Goal: Transaction & Acquisition: Purchase product/service

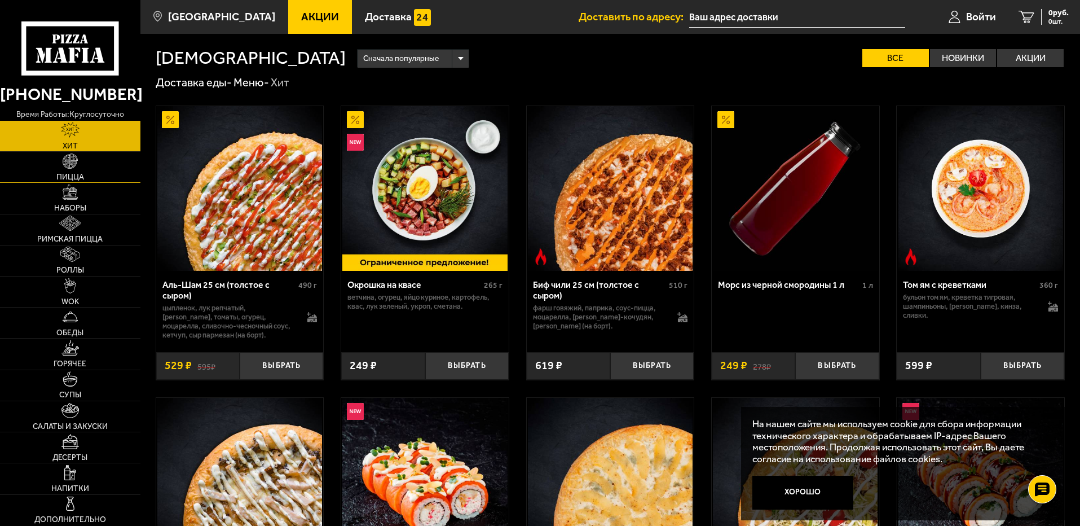
click at [71, 161] on img at bounding box center [70, 160] width 15 height 15
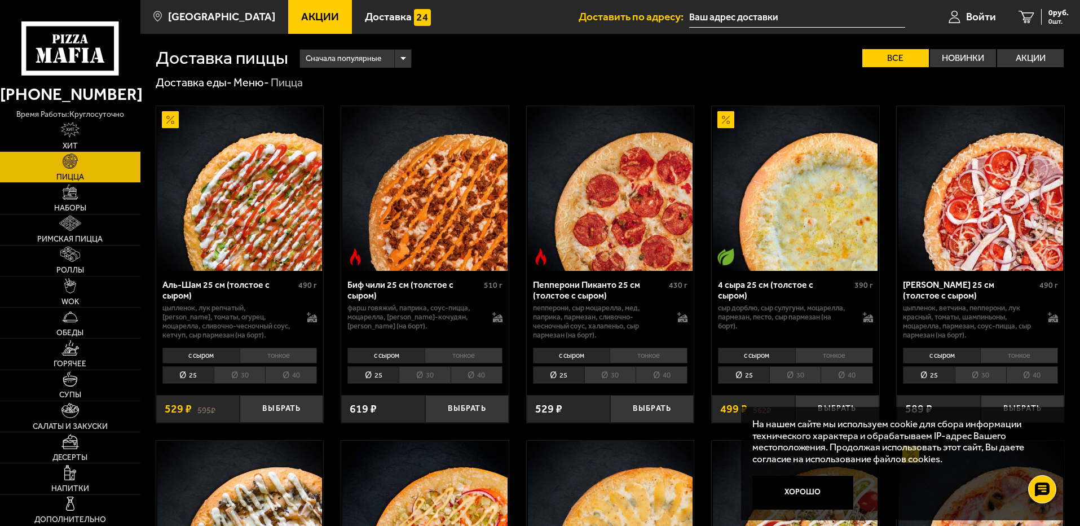
click at [235, 370] on li "30" at bounding box center [239, 374] width 51 height 17
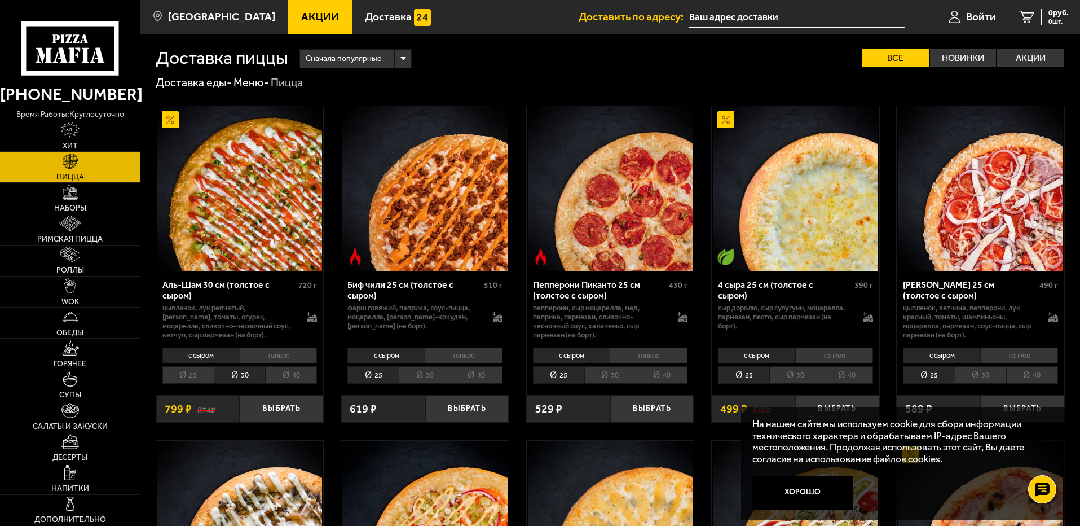
click at [284, 350] on li "тонкое" at bounding box center [279, 356] width 78 height 16
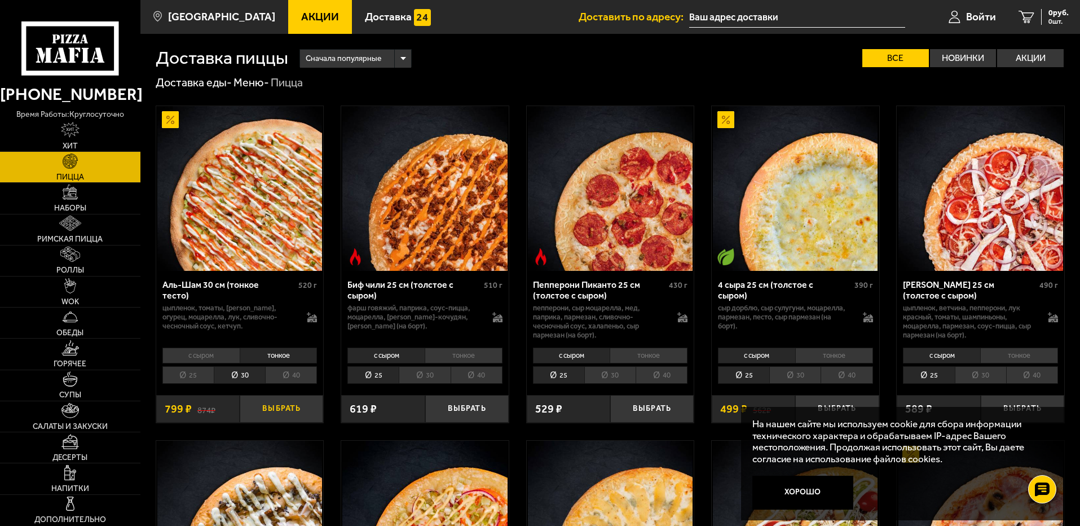
click at [284, 405] on button "Выбрать" at bounding box center [282, 409] width 84 height 28
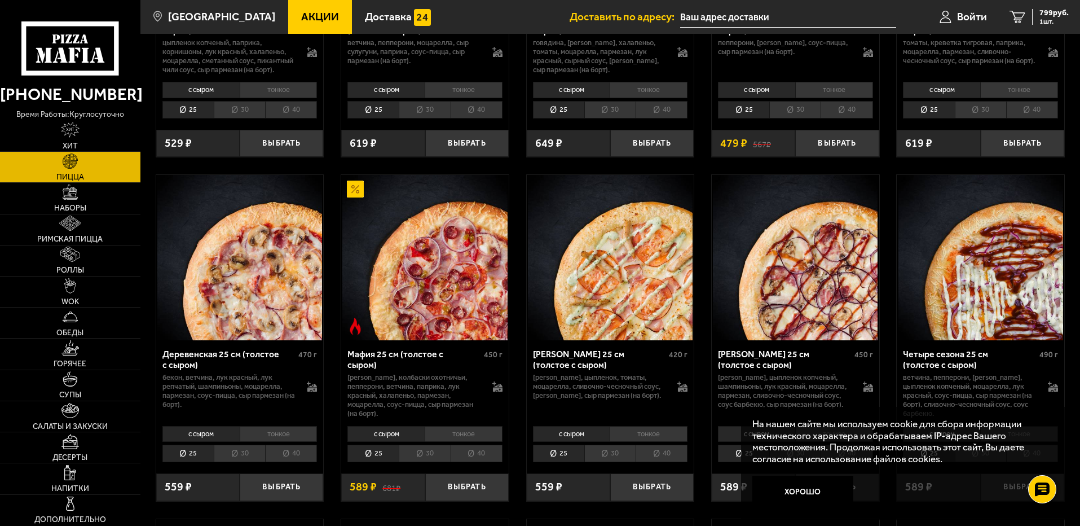
scroll to position [959, 0]
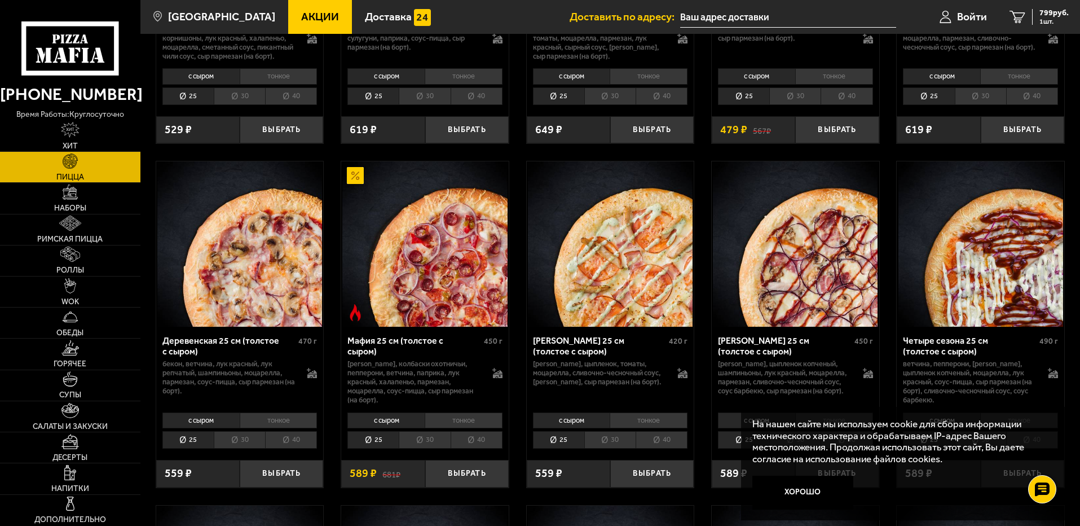
click at [416, 449] on li "30" at bounding box center [424, 439] width 51 height 17
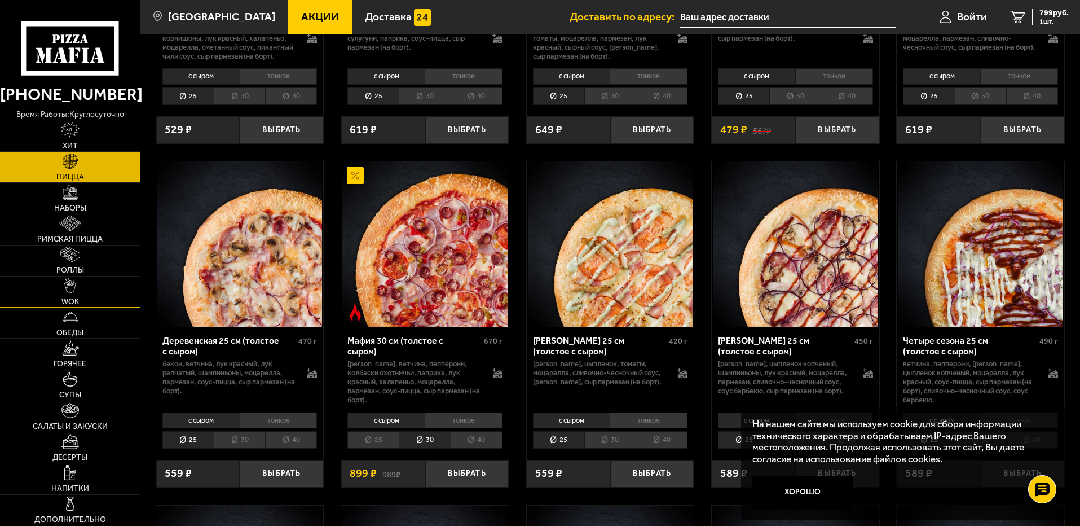
click at [66, 283] on img at bounding box center [70, 285] width 12 height 15
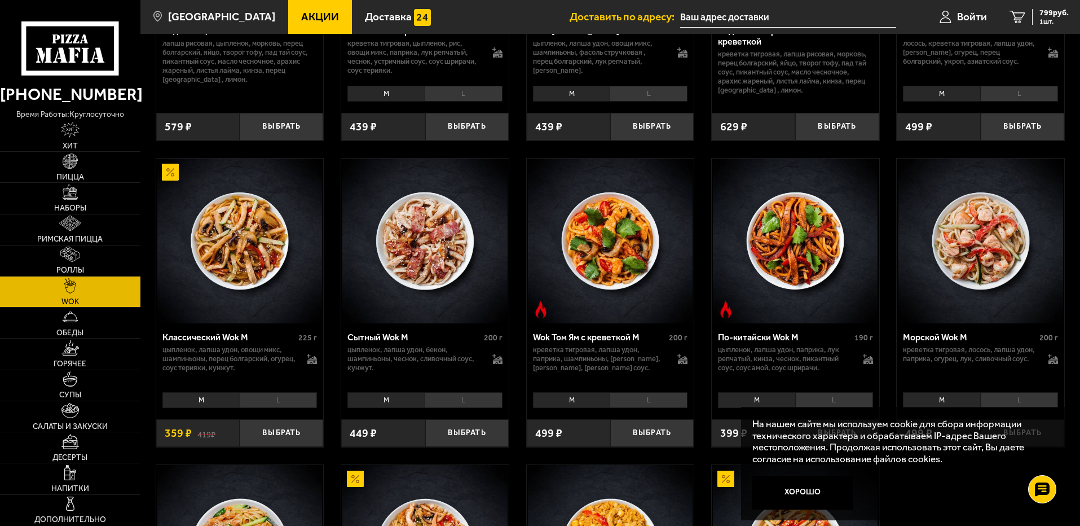
scroll to position [282, 0]
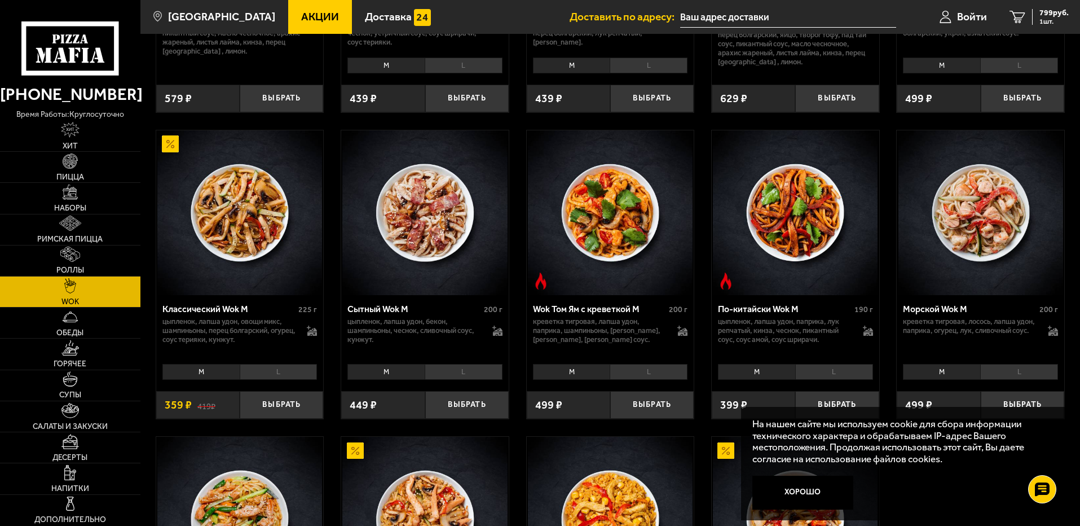
click at [834, 372] on li "L" at bounding box center [835, 372] width 78 height 16
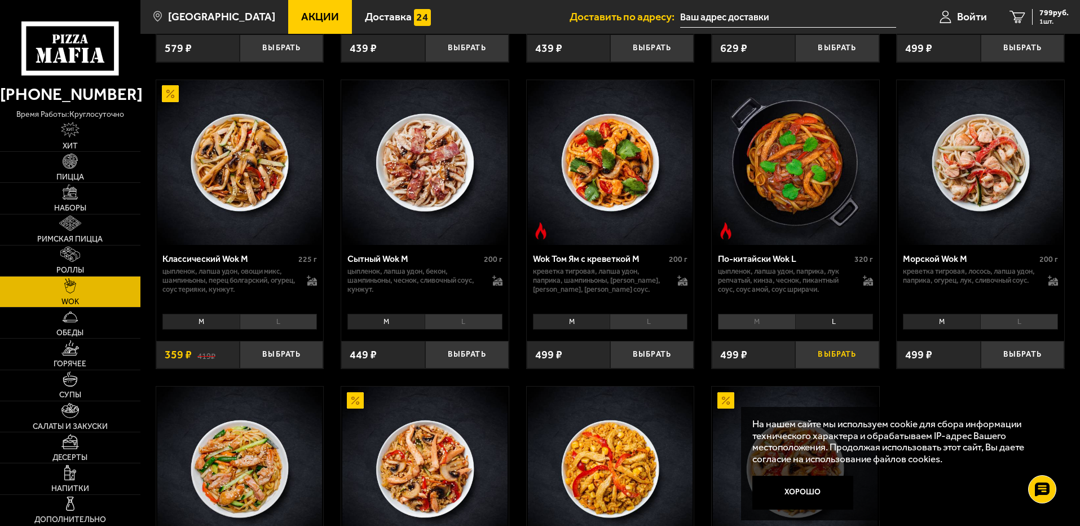
scroll to position [339, 0]
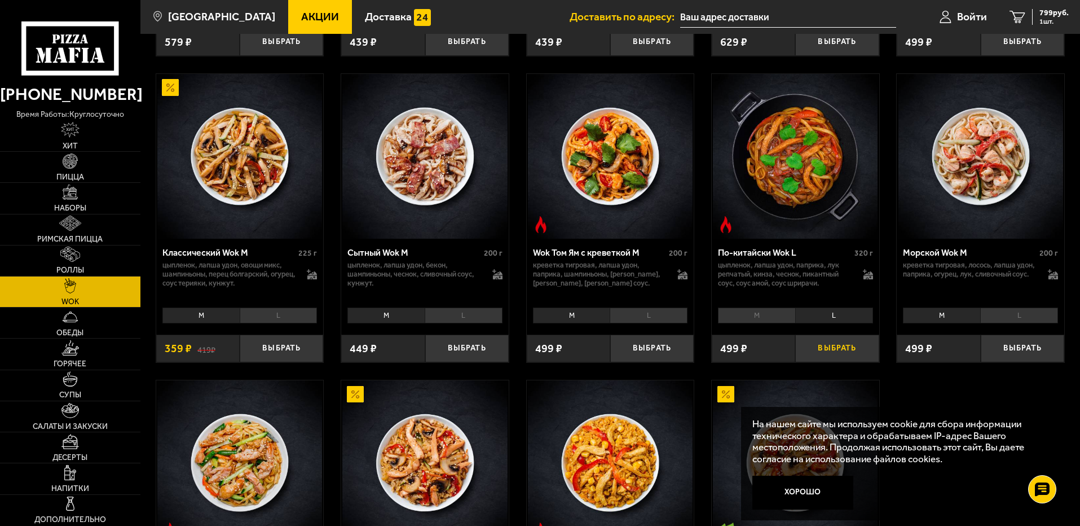
click at [836, 345] on button "Выбрать" at bounding box center [838, 349] width 84 height 28
click at [79, 256] on img at bounding box center [70, 254] width 20 height 15
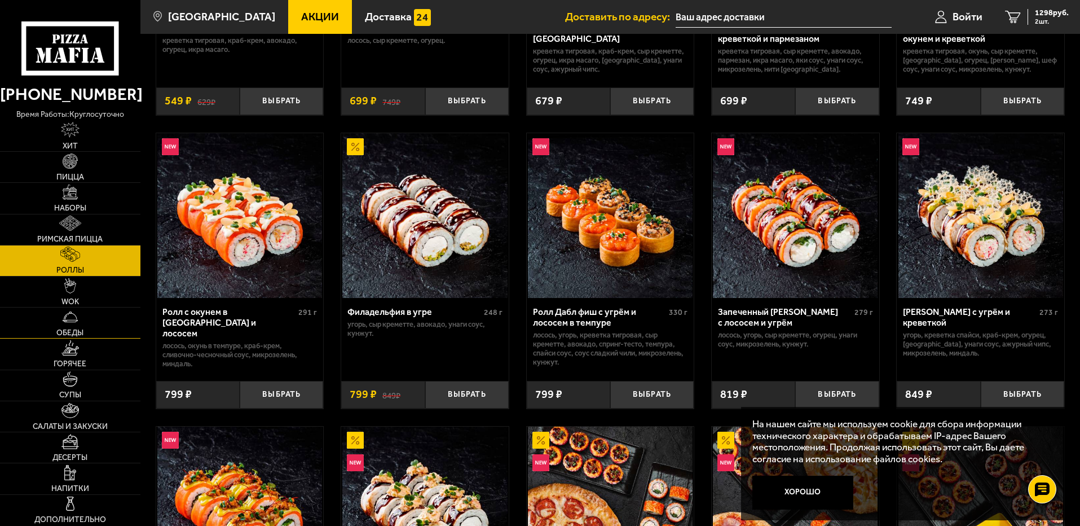
scroll to position [282, 0]
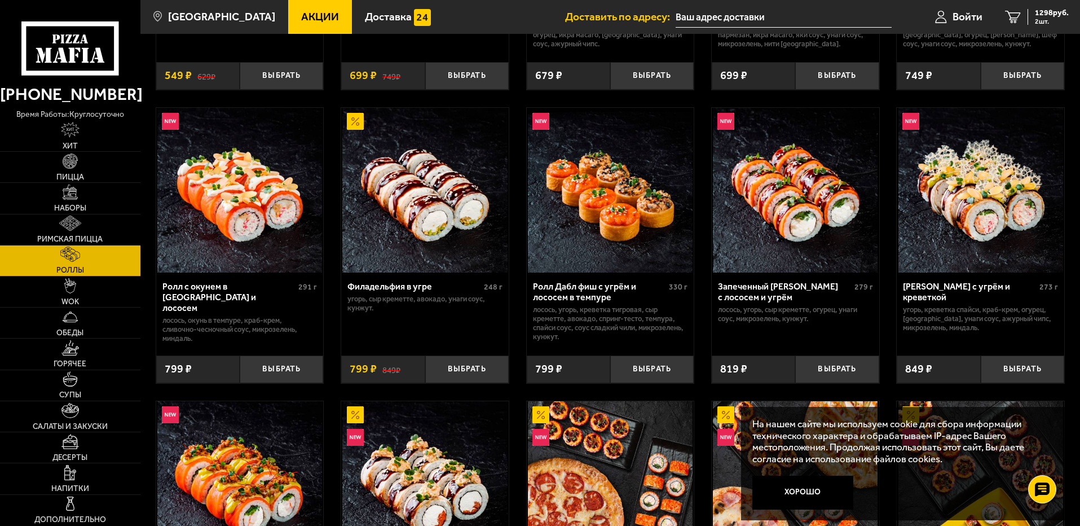
click at [798, 480] on button "Хорошо" at bounding box center [804, 493] width 102 height 34
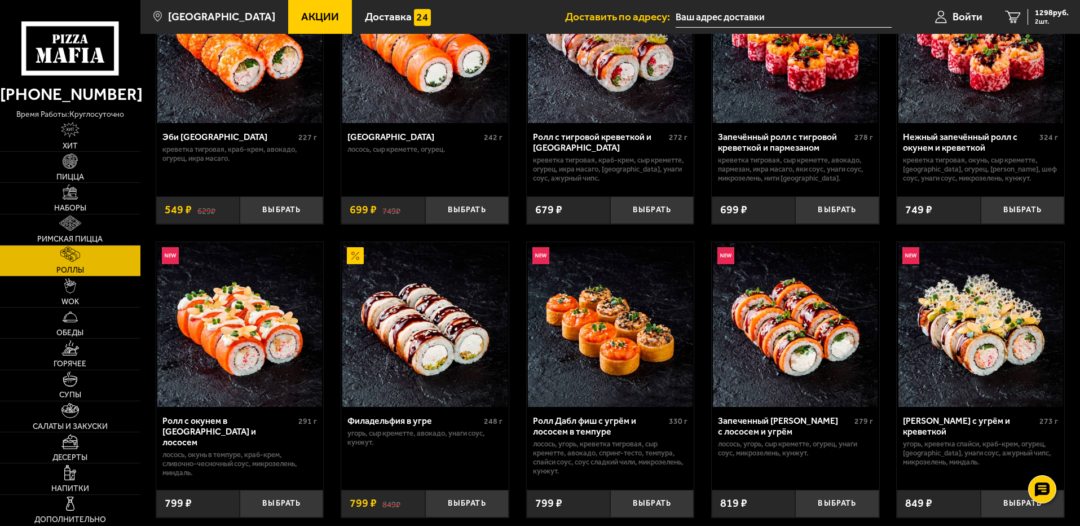
scroll to position [113, 0]
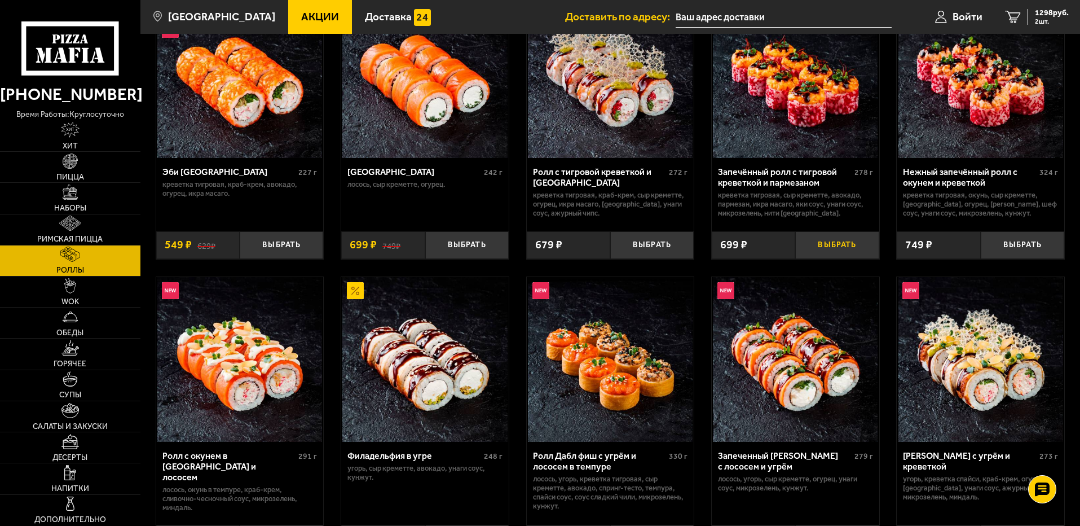
click at [839, 245] on button "Выбрать" at bounding box center [838, 245] width 84 height 28
drag, startPoint x: 75, startPoint y: 471, endPoint x: 84, endPoint y: 469, distance: 8.5
click at [75, 470] on img at bounding box center [70, 472] width 12 height 15
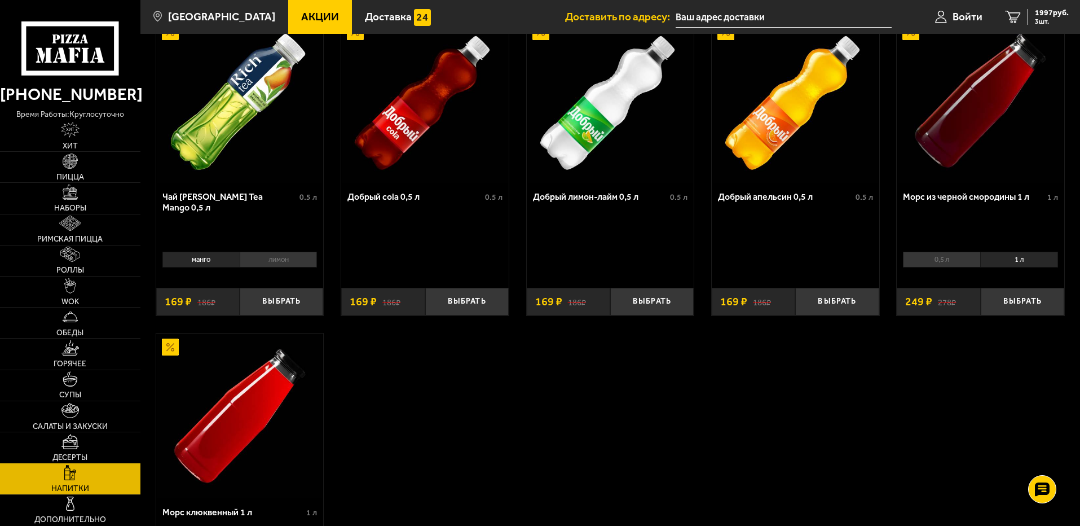
scroll to position [113, 0]
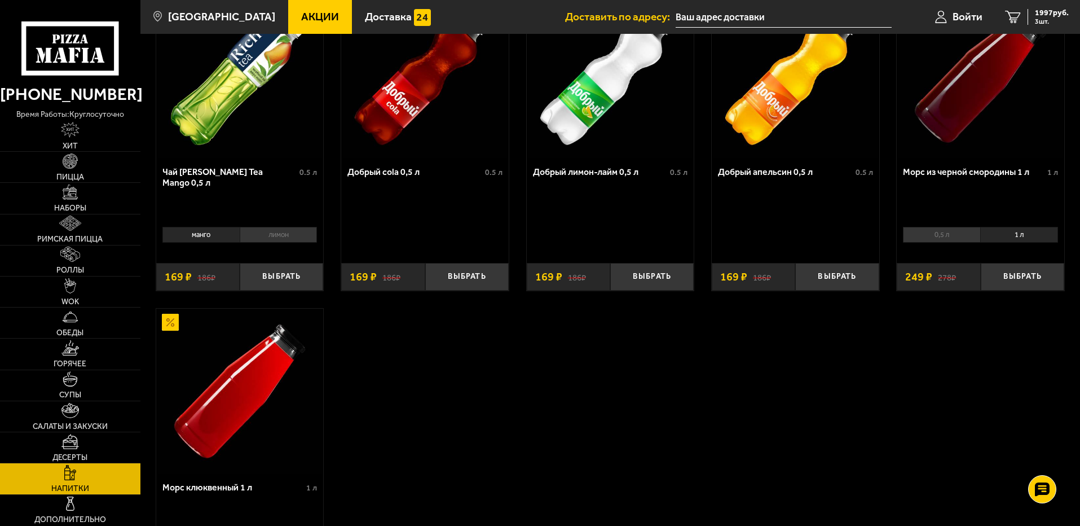
click at [1026, 235] on li "1 л" at bounding box center [1020, 235] width 78 height 16
click at [1017, 274] on button "Выбрать" at bounding box center [1023, 277] width 84 height 28
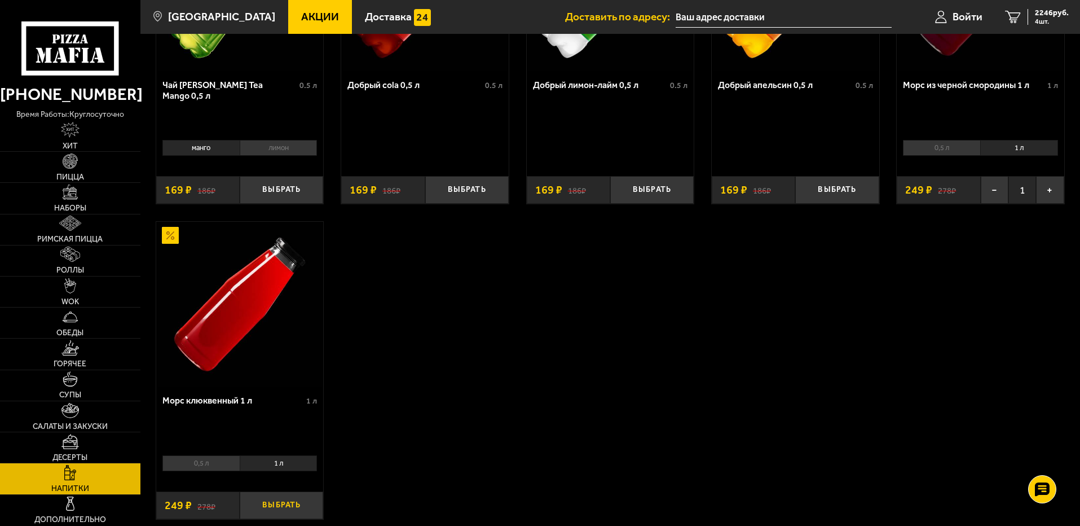
scroll to position [226, 0]
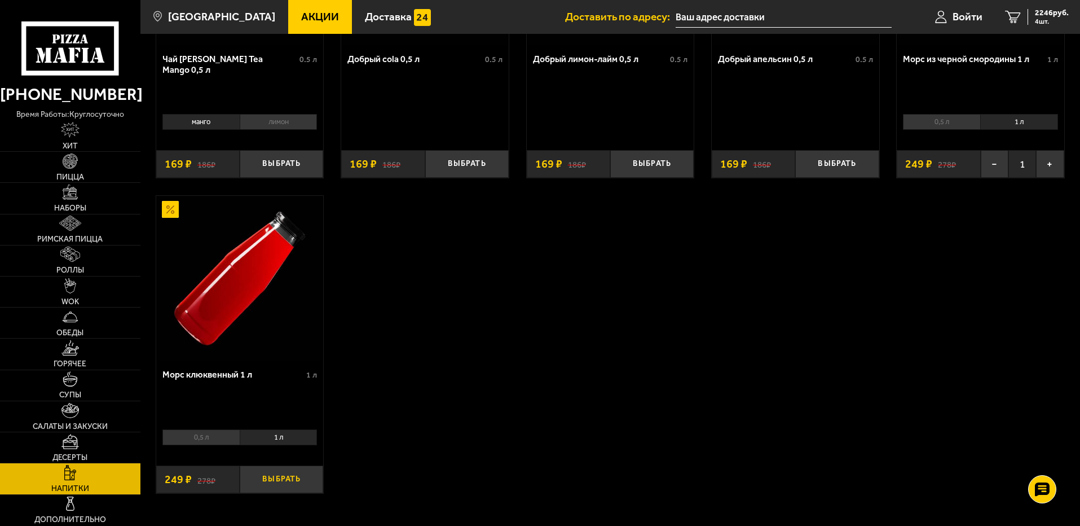
click at [283, 473] on button "Выбрать" at bounding box center [282, 479] width 84 height 28
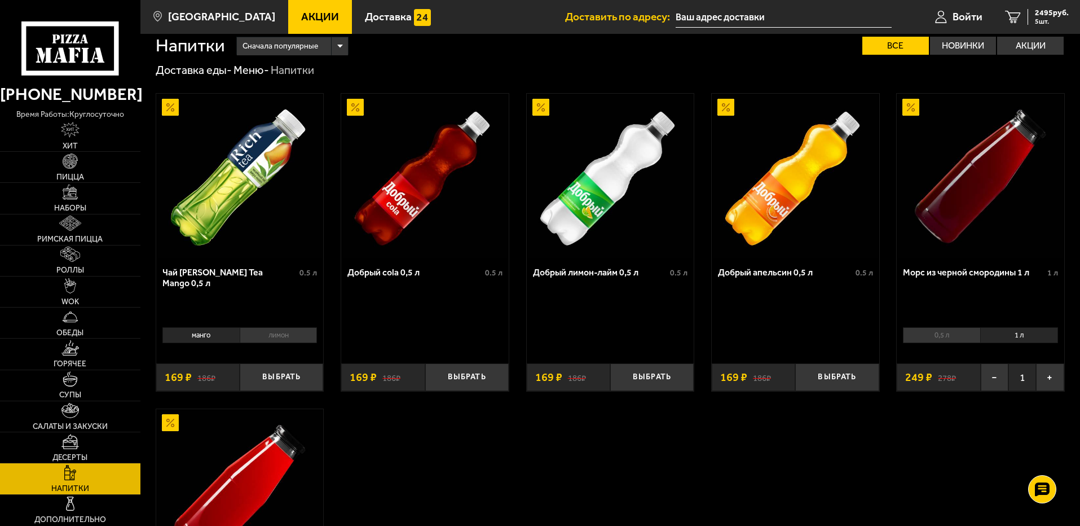
scroll to position [0, 0]
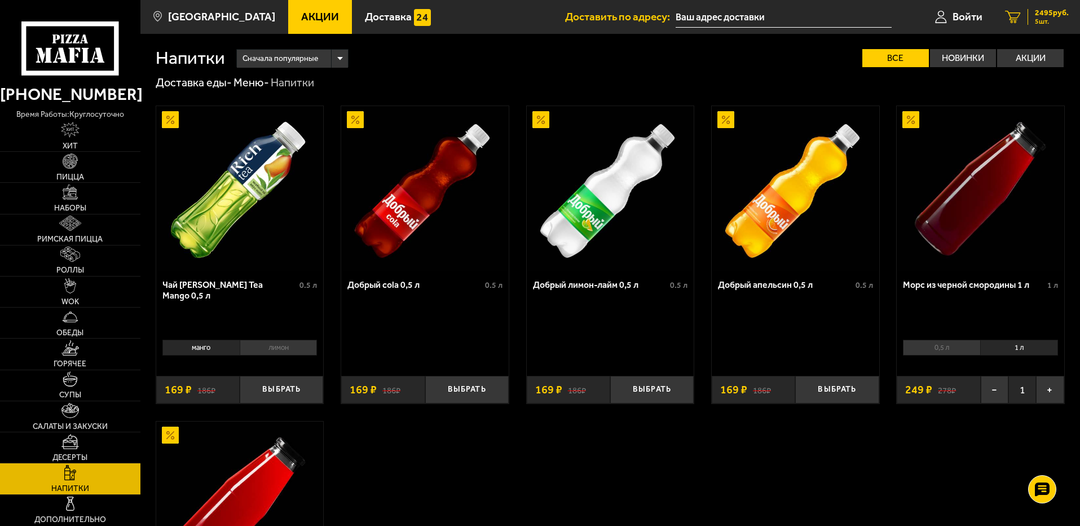
click at [1011, 12] on icon "5" at bounding box center [1013, 17] width 16 height 13
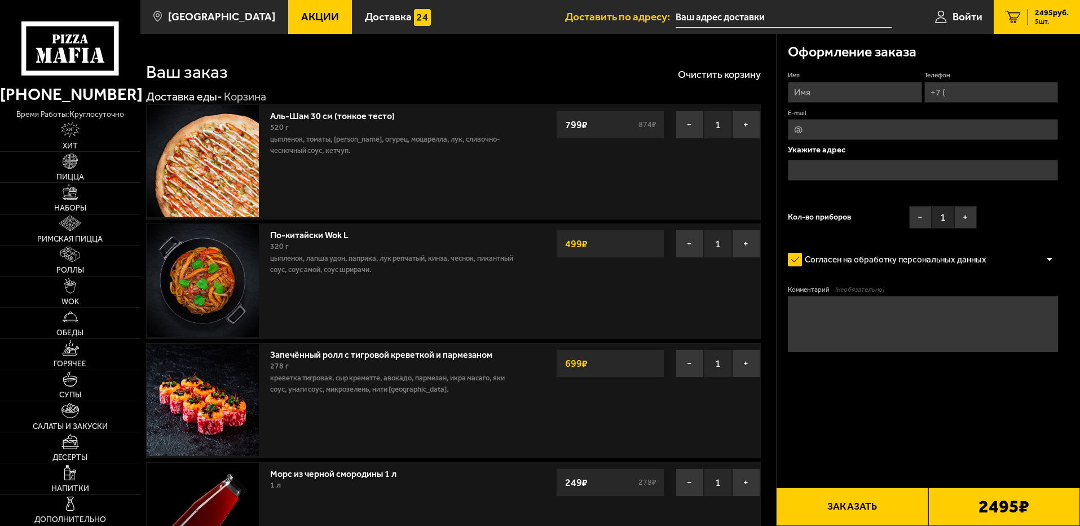
click at [809, 89] on input "Имя" at bounding box center [855, 92] width 134 height 21
type input "[PERSON_NAME]"
type input "[PHONE_NUMBER]"
type input "[EMAIL_ADDRESS][DOMAIN_NAME]"
type input "[PERSON_NAME]"
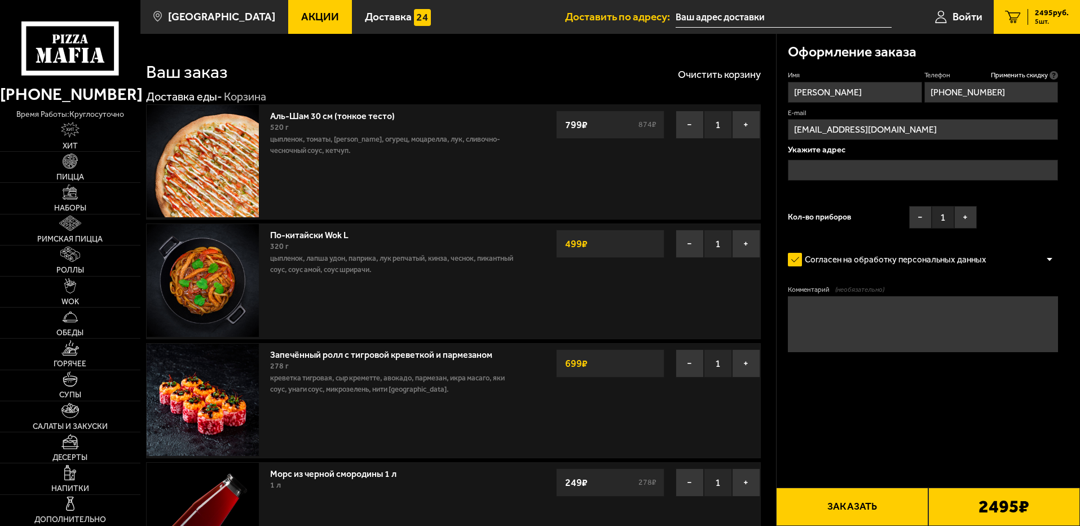
click at [862, 169] on input "text" at bounding box center [923, 170] width 270 height 21
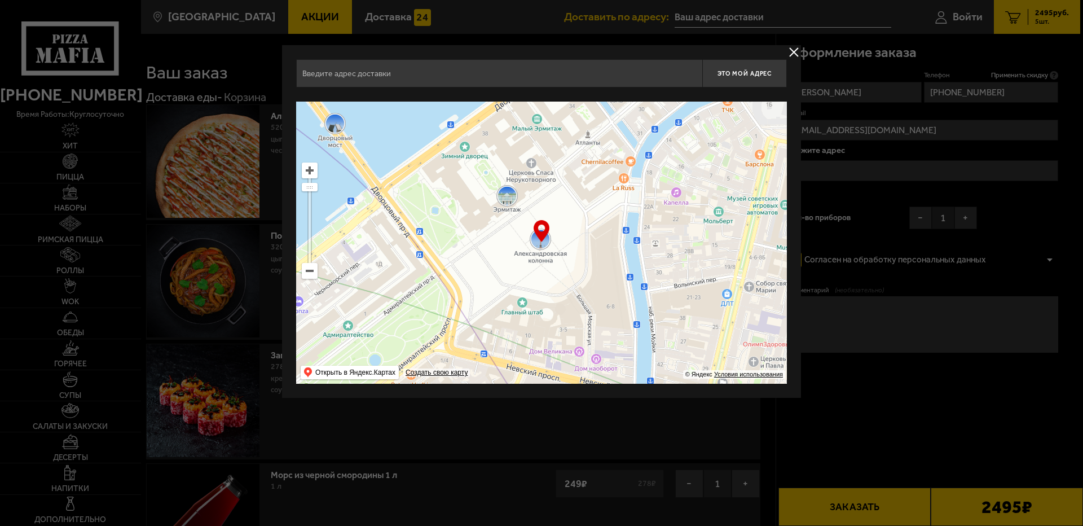
click at [417, 69] on input "text" at bounding box center [499, 73] width 406 height 28
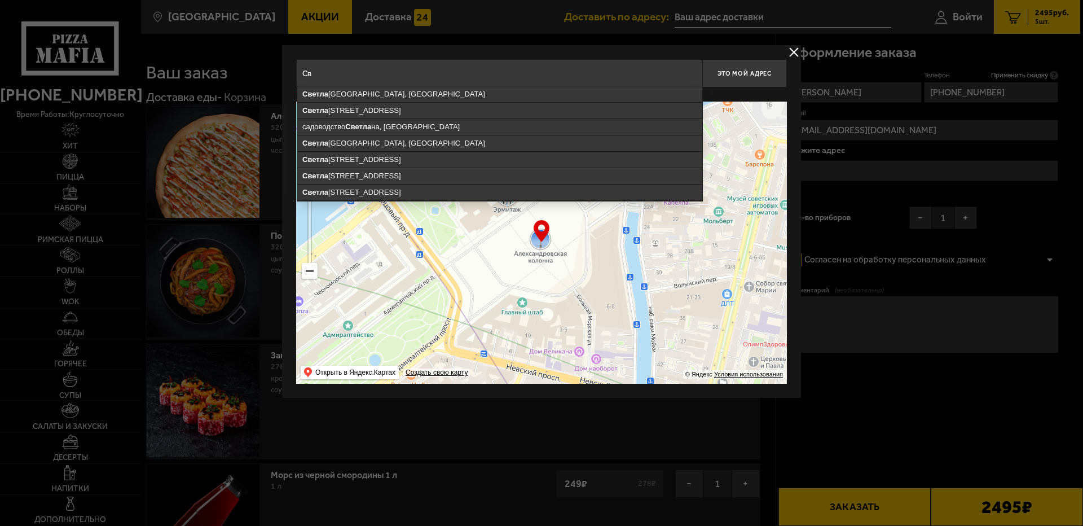
type input "С"
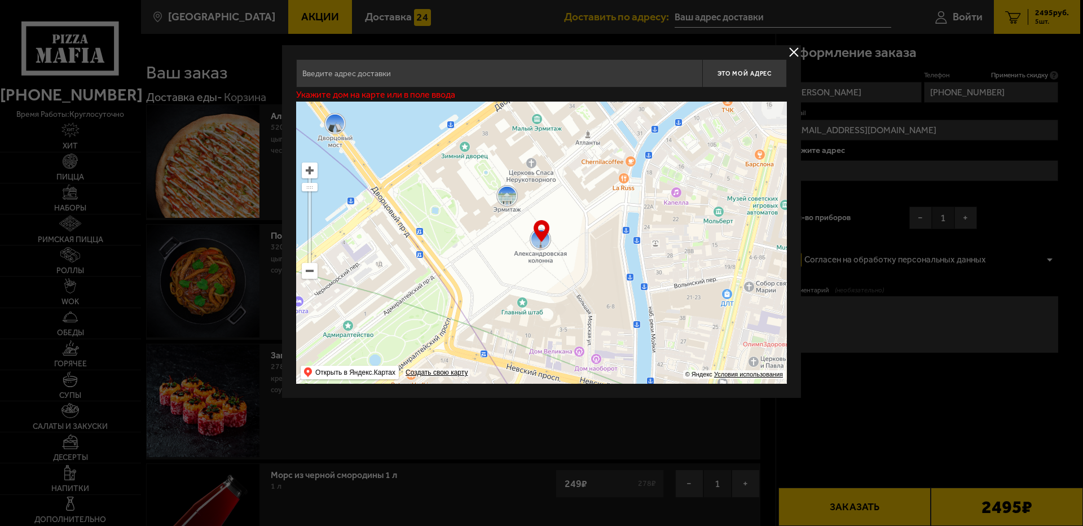
click at [362, 76] on input "text" at bounding box center [499, 73] width 406 height 28
type input "[GEOGRAPHIC_DATA] 117 кв. 176"
click at [802, 49] on div at bounding box center [541, 263] width 1083 height 526
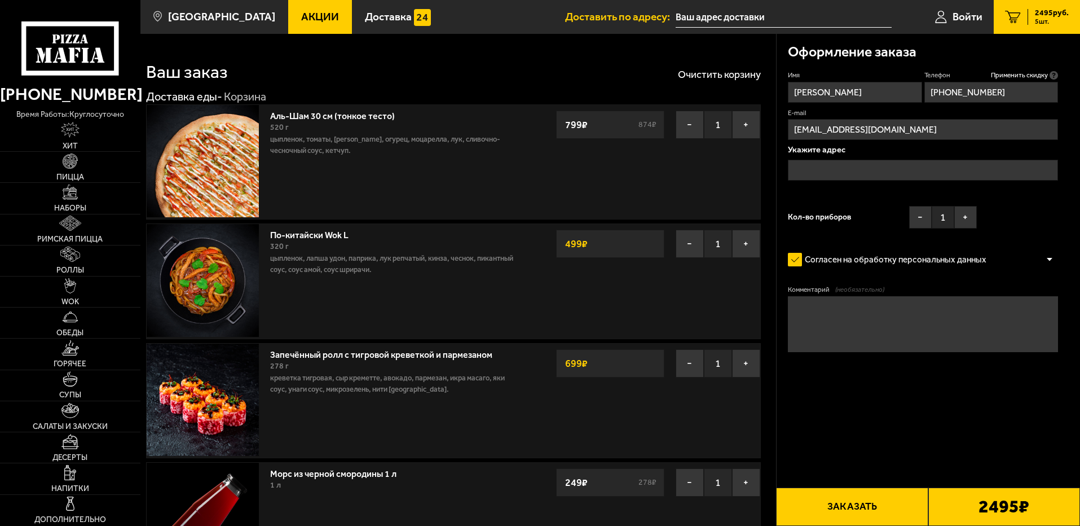
click at [828, 161] on input "text" at bounding box center [923, 170] width 270 height 21
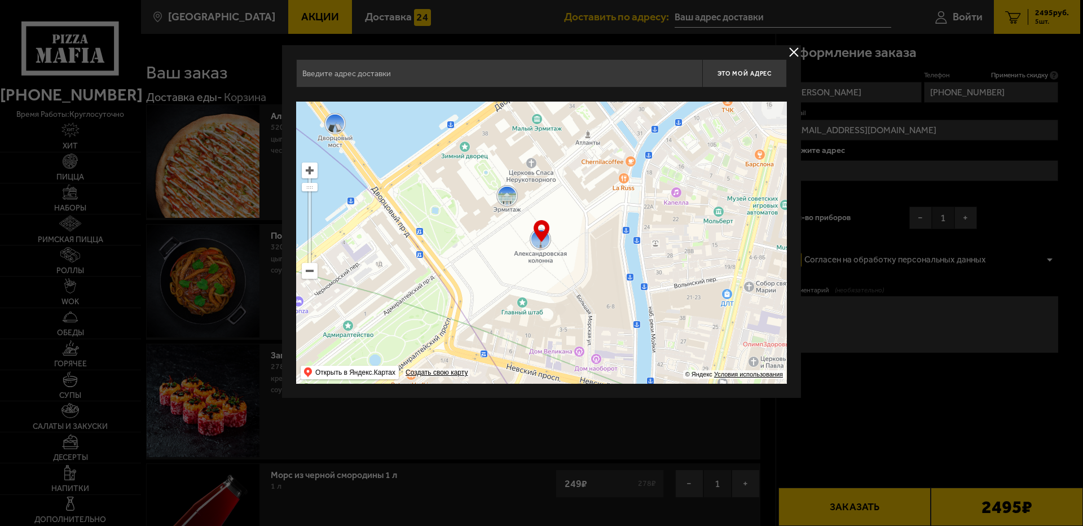
click at [412, 68] on input "text" at bounding box center [499, 73] width 406 height 28
type input "[STREET_ADDRESS]"
click at [541, 237] on div "… © Яндекс Условия использования Открыть в Яндекс.Картах Создать свою карту" at bounding box center [541, 243] width 491 height 282
click at [544, 226] on div "… © Яндекс Условия использования Открыть в Яндекс.Картах Создать свою карту" at bounding box center [541, 243] width 491 height 282
click at [798, 47] on button "delivery type" at bounding box center [794, 52] width 14 height 14
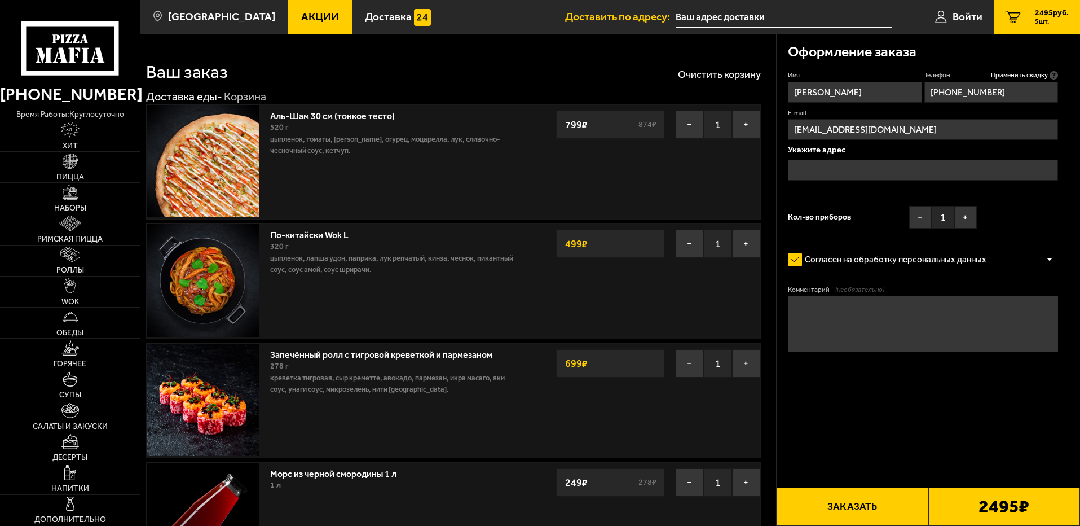
click at [930, 164] on input "text" at bounding box center [923, 170] width 270 height 21
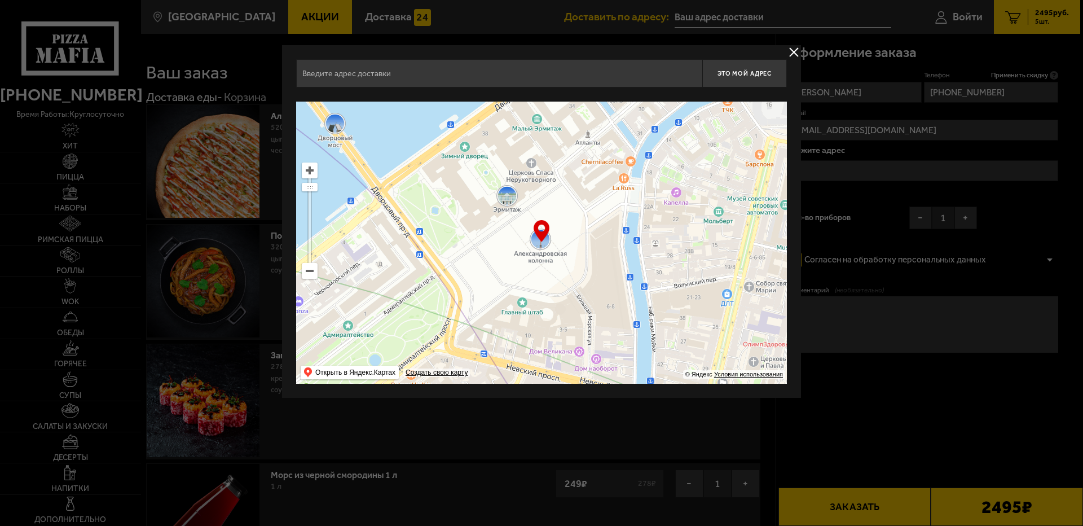
click at [394, 79] on input "text" at bounding box center [499, 73] width 406 height 28
type input "[STREET_ADDRESS]"
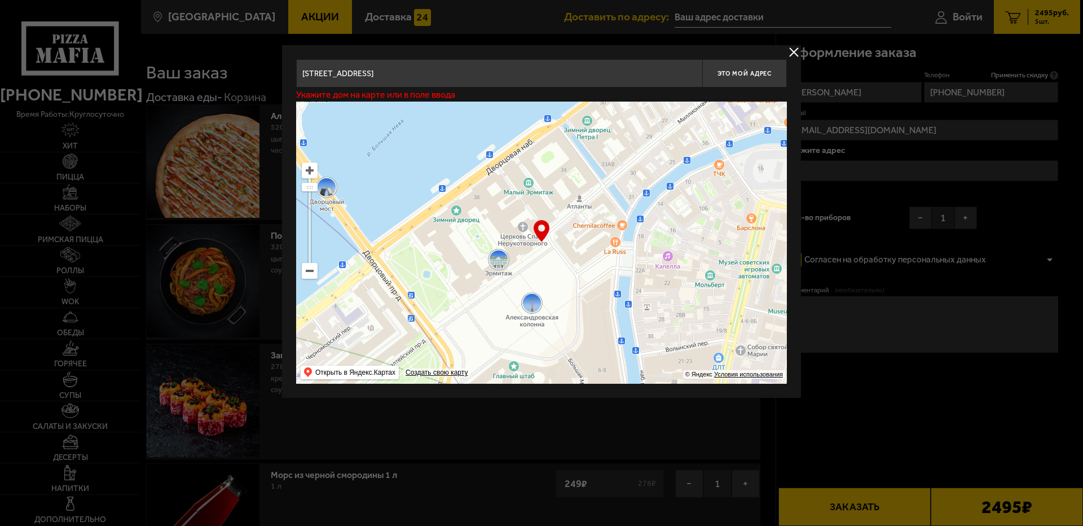
drag, startPoint x: 561, startPoint y: 203, endPoint x: 556, endPoint y: 283, distance: 80.2
click at [552, 288] on ymaps at bounding box center [541, 243] width 491 height 282
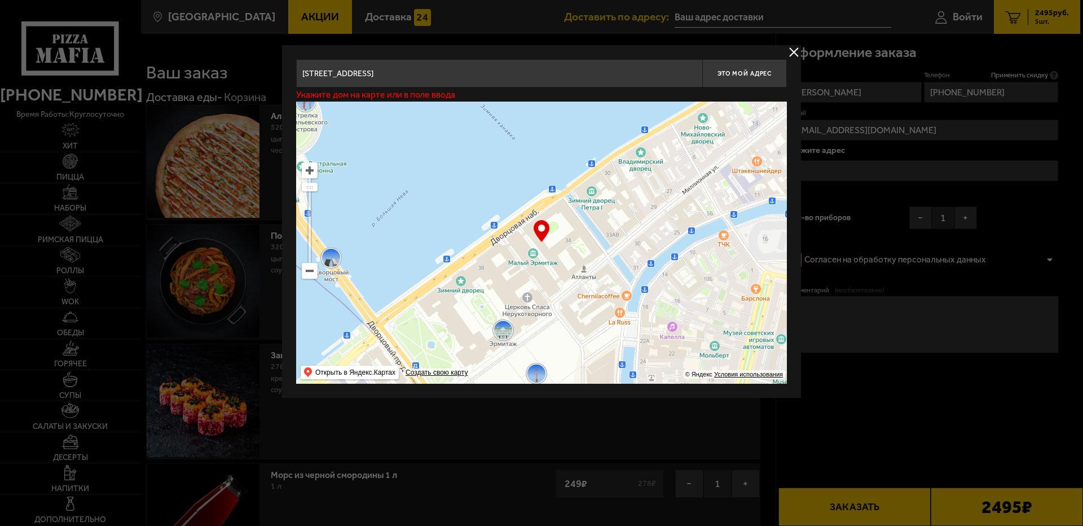
type input "[STREET_ADDRESS]"
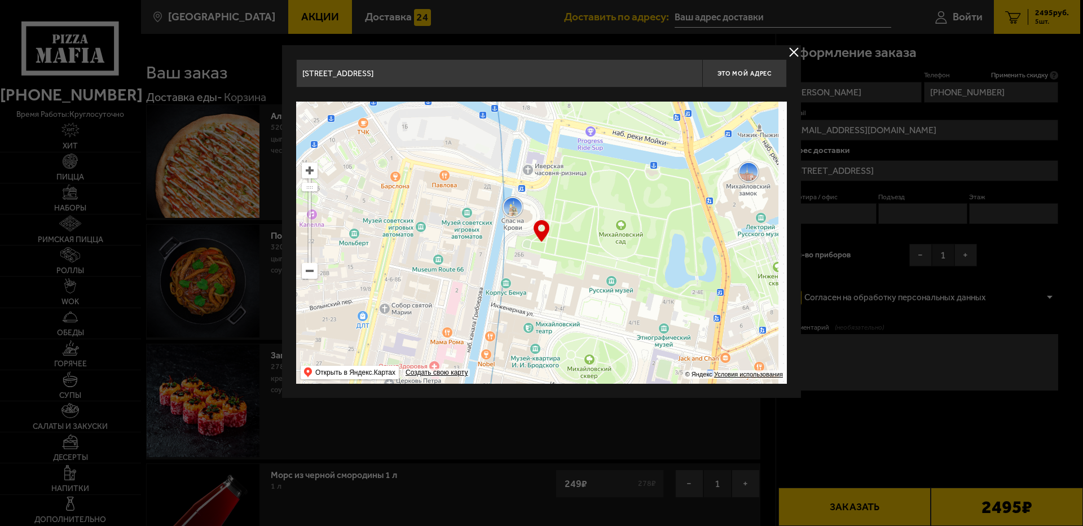
drag, startPoint x: 687, startPoint y: 273, endPoint x: 327, endPoint y: 160, distance: 377.6
click at [327, 160] on ymaps at bounding box center [541, 243] width 491 height 282
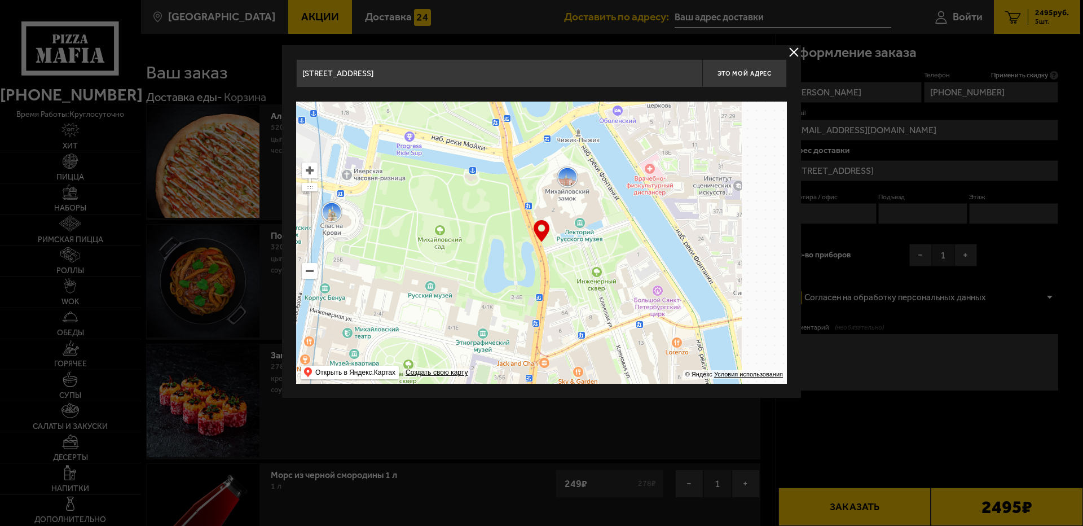
drag, startPoint x: 619, startPoint y: 231, endPoint x: 490, endPoint y: 258, distance: 132.0
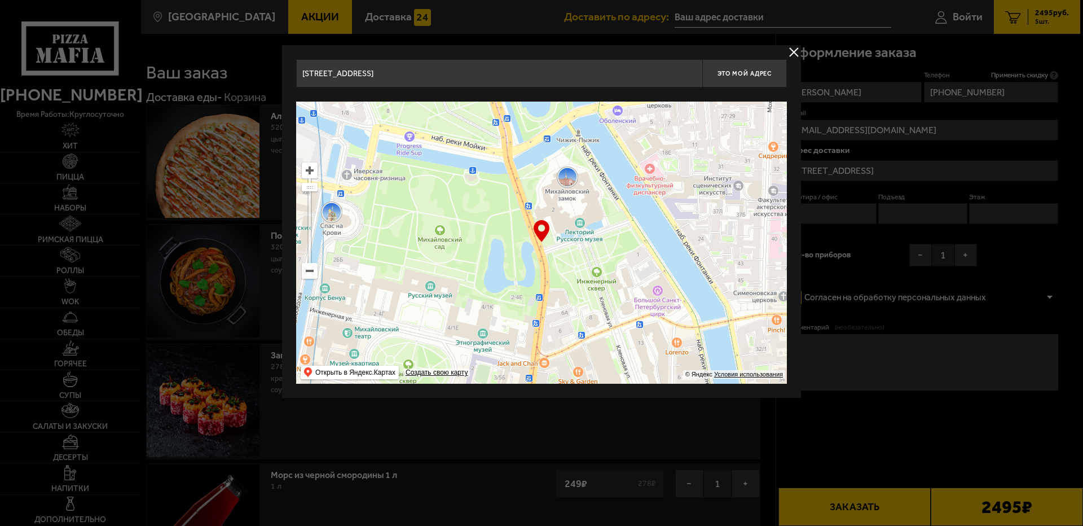
click at [490, 258] on ymaps at bounding box center [541, 243] width 491 height 282
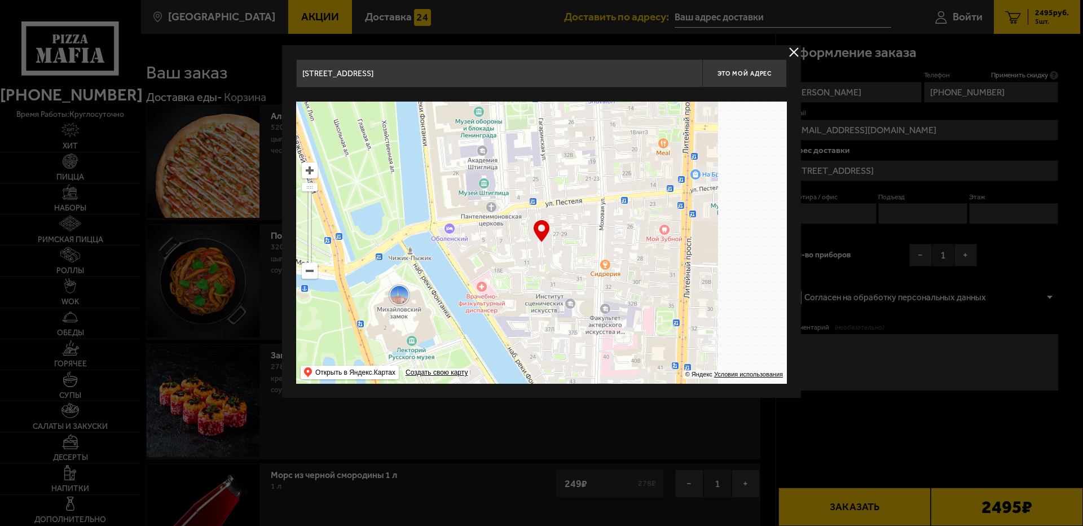
drag, startPoint x: 544, startPoint y: 214, endPoint x: 458, endPoint y: 311, distance: 129.9
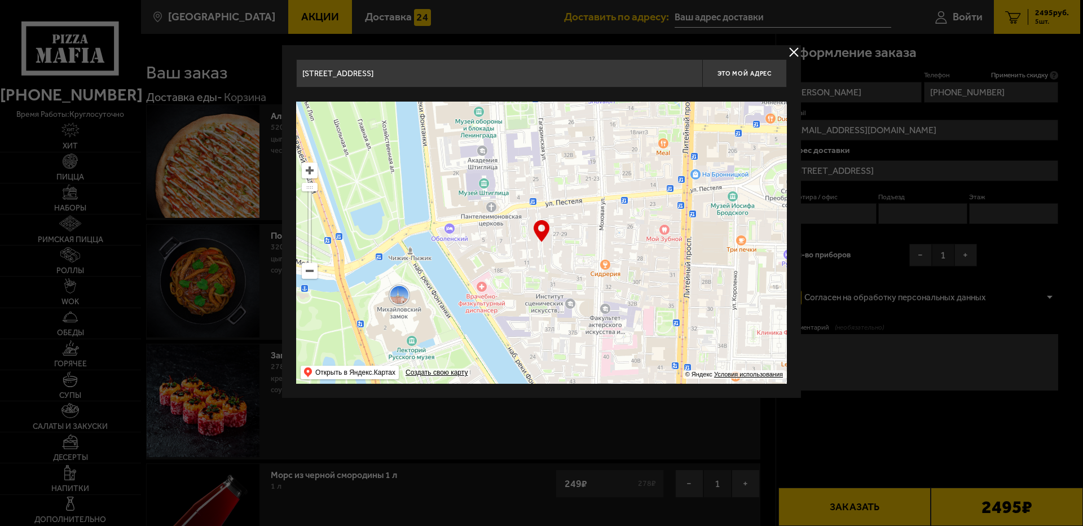
click at [458, 311] on ymaps at bounding box center [541, 243] width 491 height 282
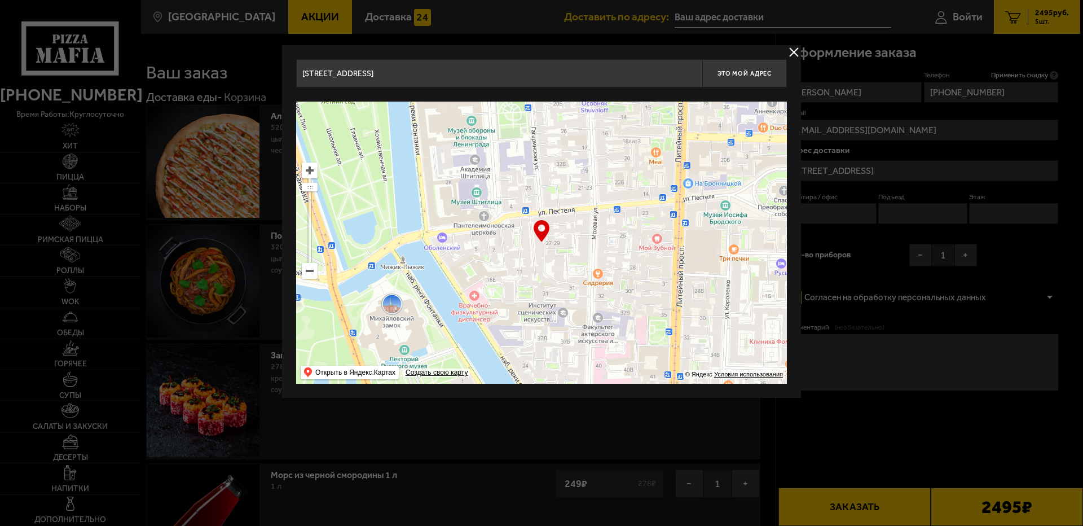
type input "[STREET_ADDRESS]"
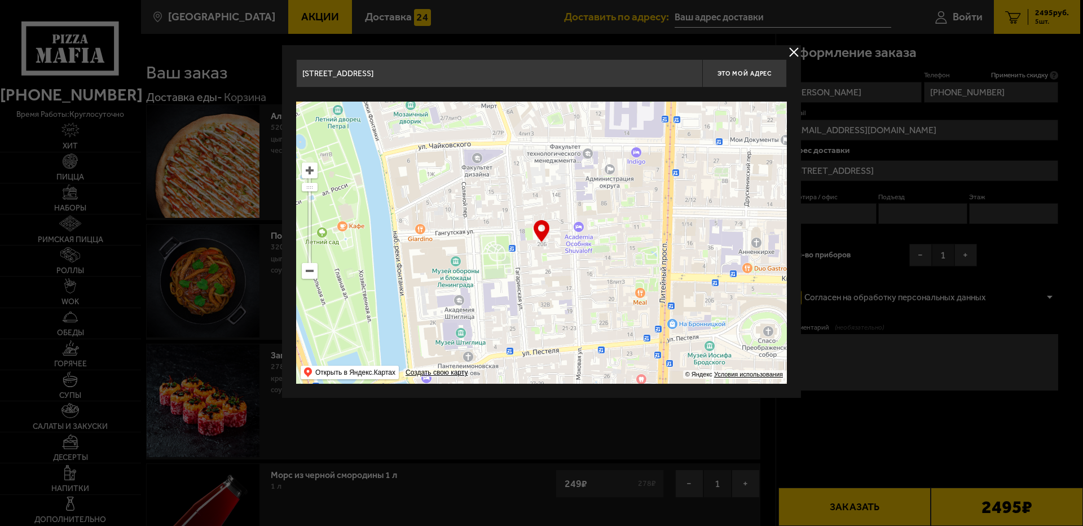
drag, startPoint x: 544, startPoint y: 181, endPoint x: 530, endPoint y: 314, distance: 133.4
click at [529, 316] on ymaps at bounding box center [541, 243] width 491 height 282
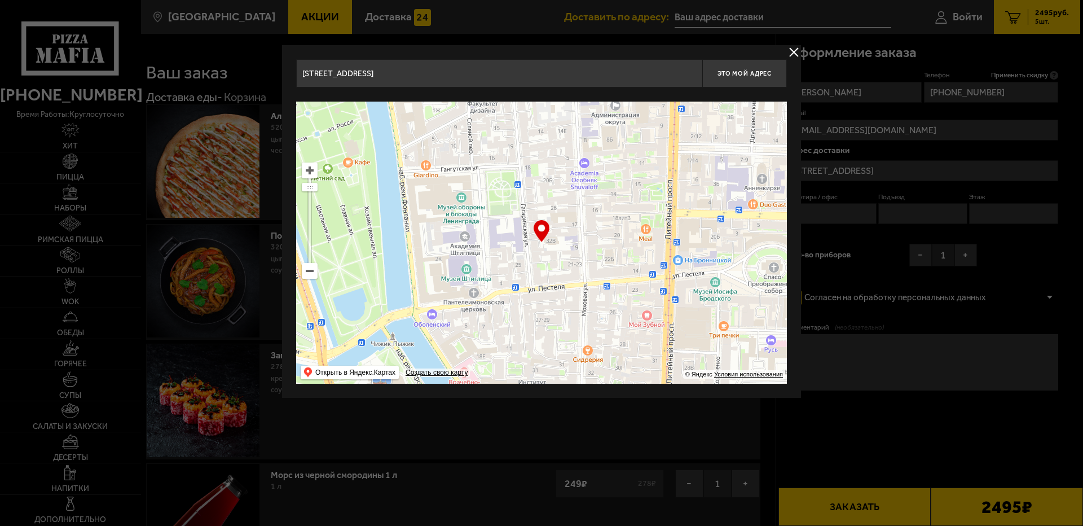
type input "[STREET_ADDRESS]"
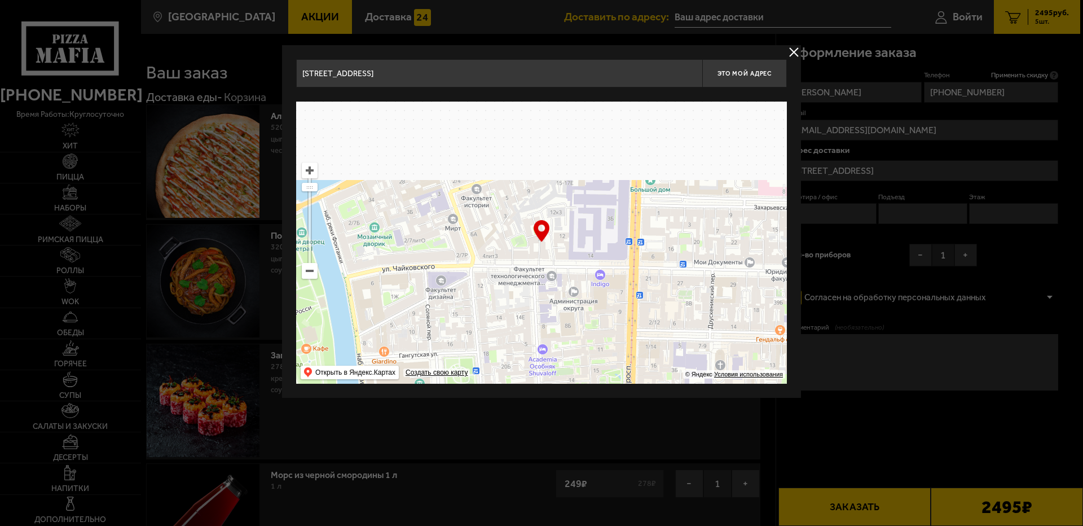
drag, startPoint x: 552, startPoint y: 150, endPoint x: 508, endPoint y: 333, distance: 188.0
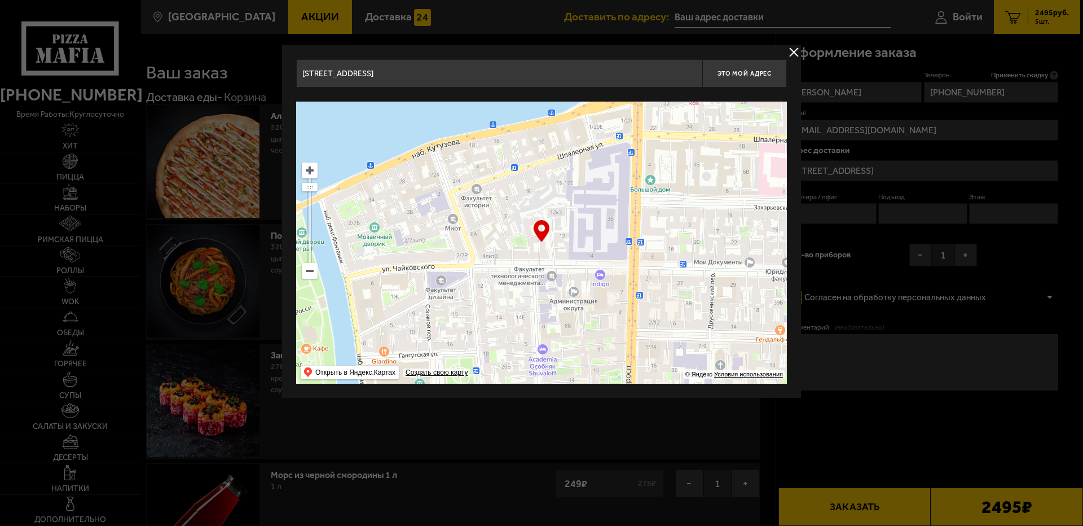
click at [508, 339] on ymaps at bounding box center [541, 243] width 491 height 282
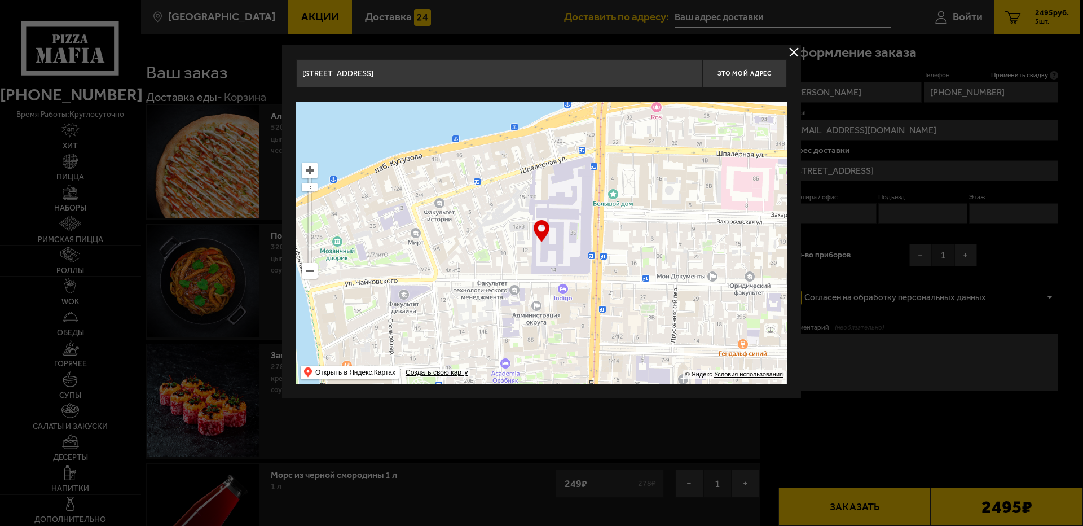
type input "[STREET_ADDRESS]"
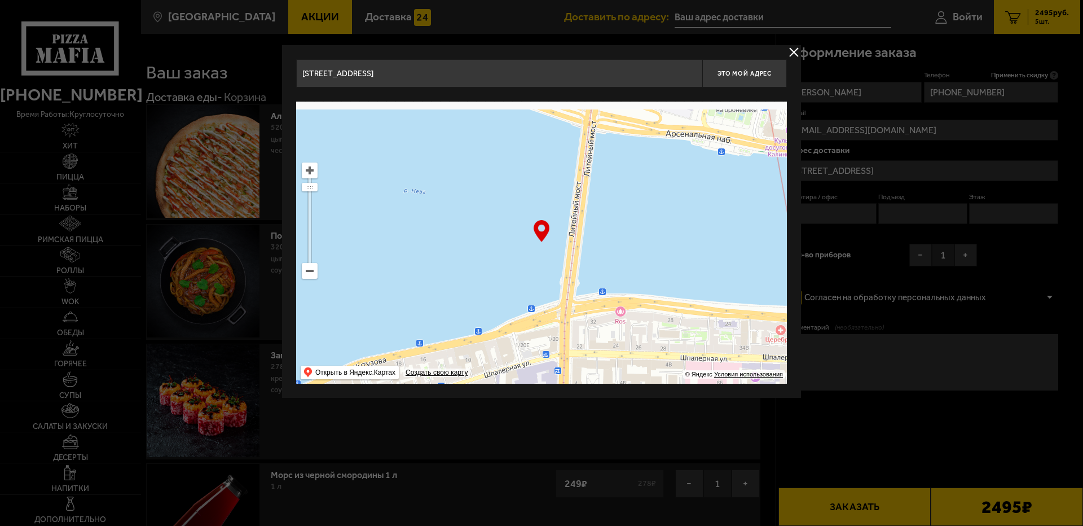
drag, startPoint x: 617, startPoint y: 143, endPoint x: 569, endPoint y: 253, distance: 119.5
click at [579, 346] on ymaps at bounding box center [541, 243] width 491 height 282
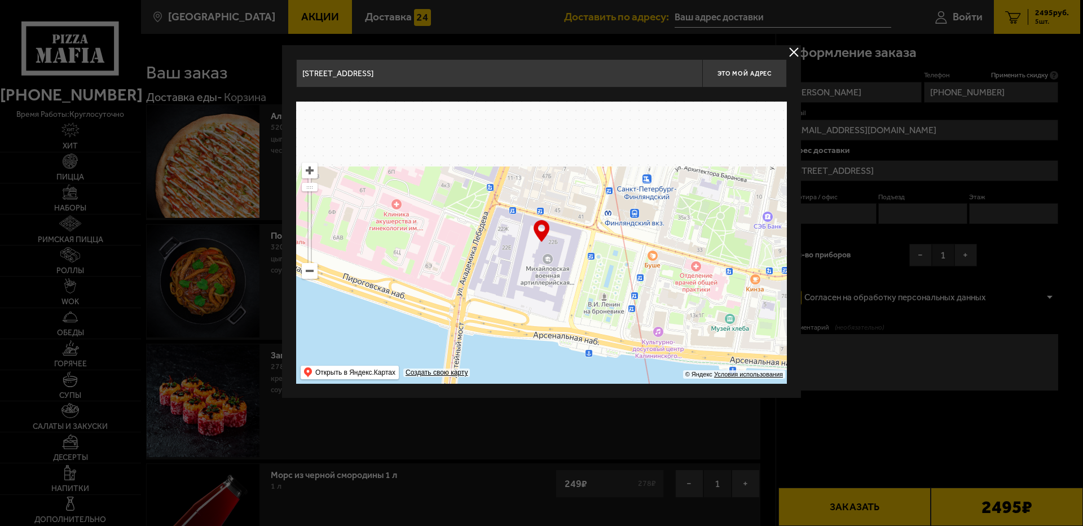
drag, startPoint x: 575, startPoint y: 142, endPoint x: 499, endPoint y: 319, distance: 192.8
click at [499, 319] on ymaps at bounding box center [541, 243] width 491 height 282
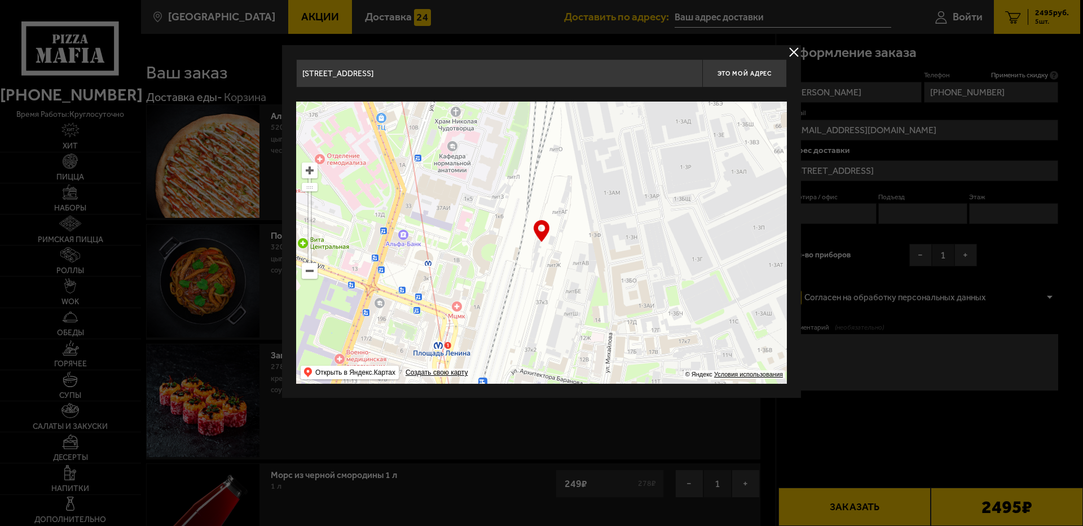
drag, startPoint x: 577, startPoint y: 124, endPoint x: 495, endPoint y: 335, distance: 226.8
click at [488, 352] on ymaps at bounding box center [541, 243] width 491 height 282
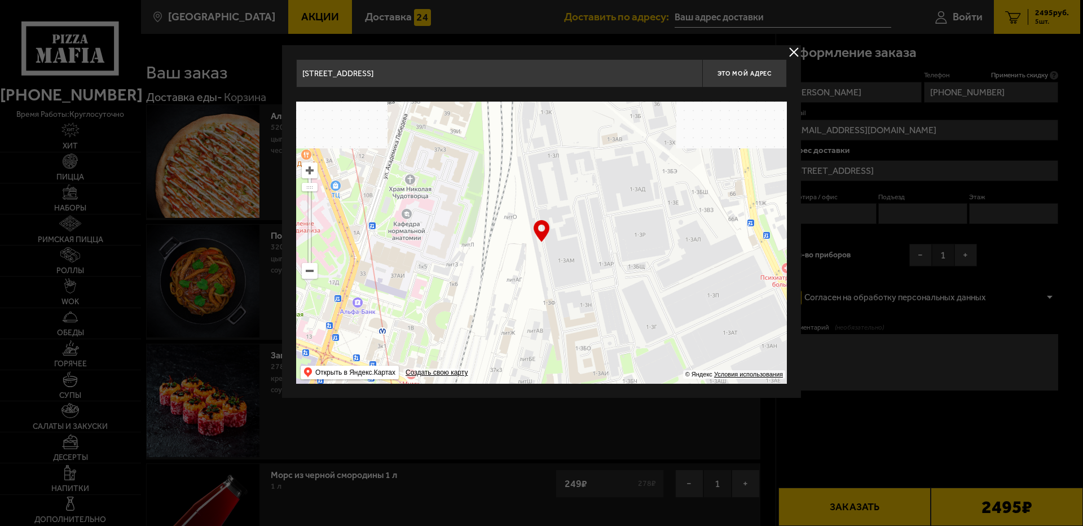
type input "[STREET_ADDRESS]"
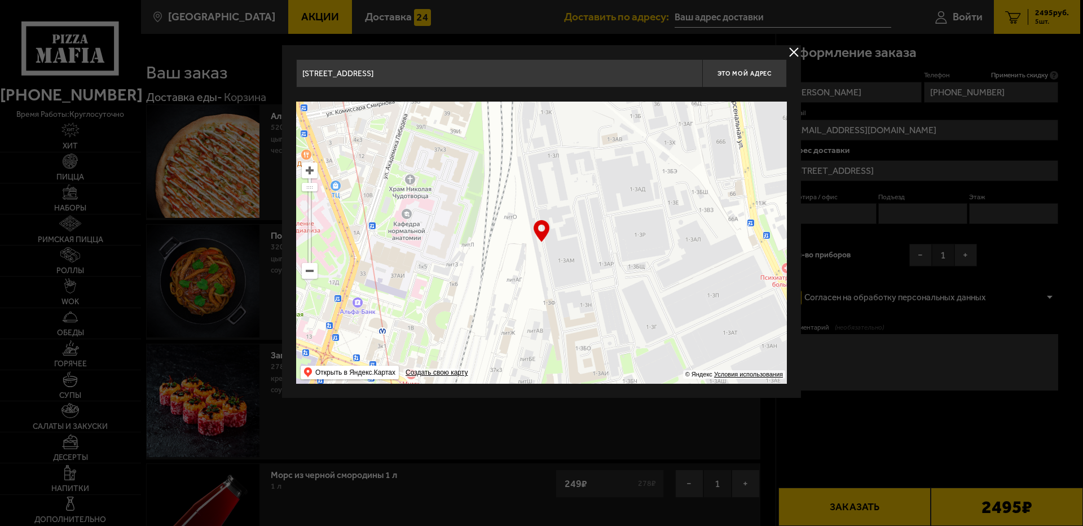
type input "[STREET_ADDRESS]"
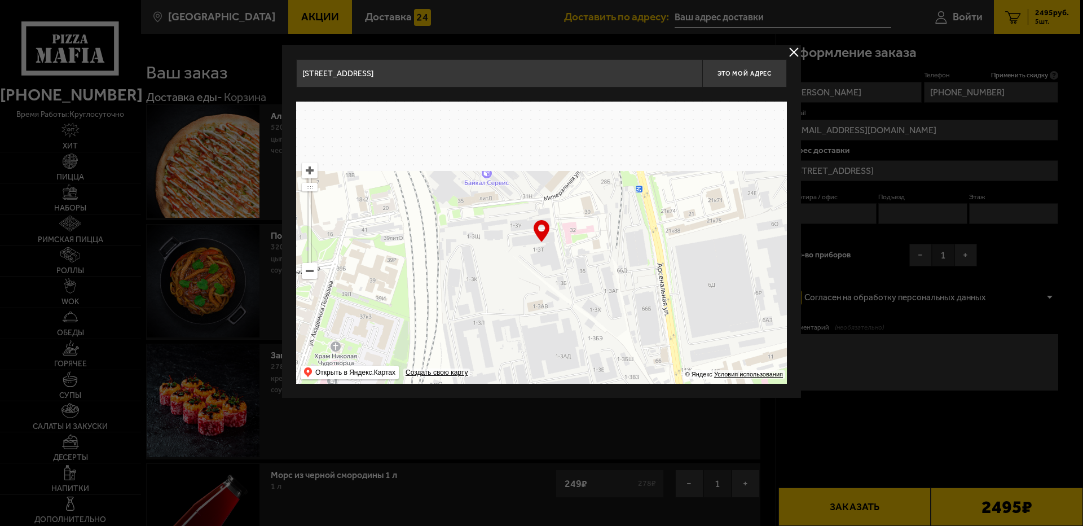
drag, startPoint x: 566, startPoint y: 181, endPoint x: 506, endPoint y: 326, distance: 157.1
click at [491, 347] on ymaps at bounding box center [541, 243] width 491 height 282
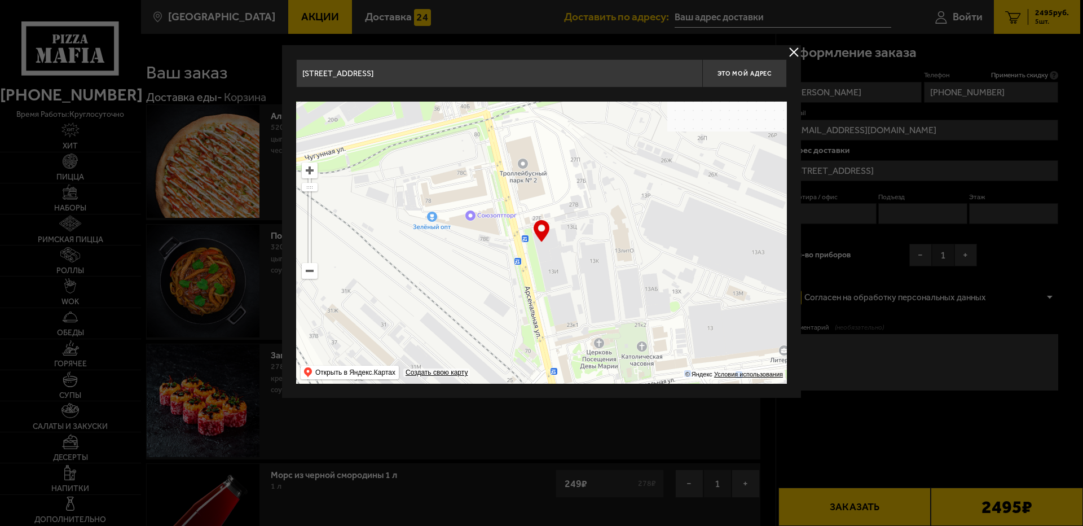
drag, startPoint x: 568, startPoint y: 159, endPoint x: 535, endPoint y: 315, distance: 159.6
click at [530, 336] on ymaps at bounding box center [541, 243] width 491 height 282
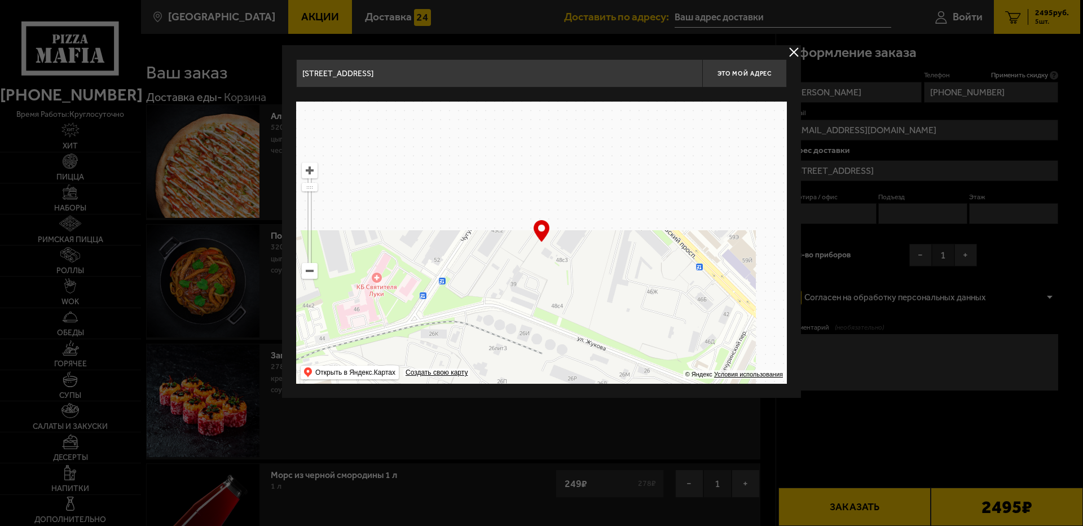
drag, startPoint x: 579, startPoint y: 117, endPoint x: 363, endPoint y: 416, distance: 368.6
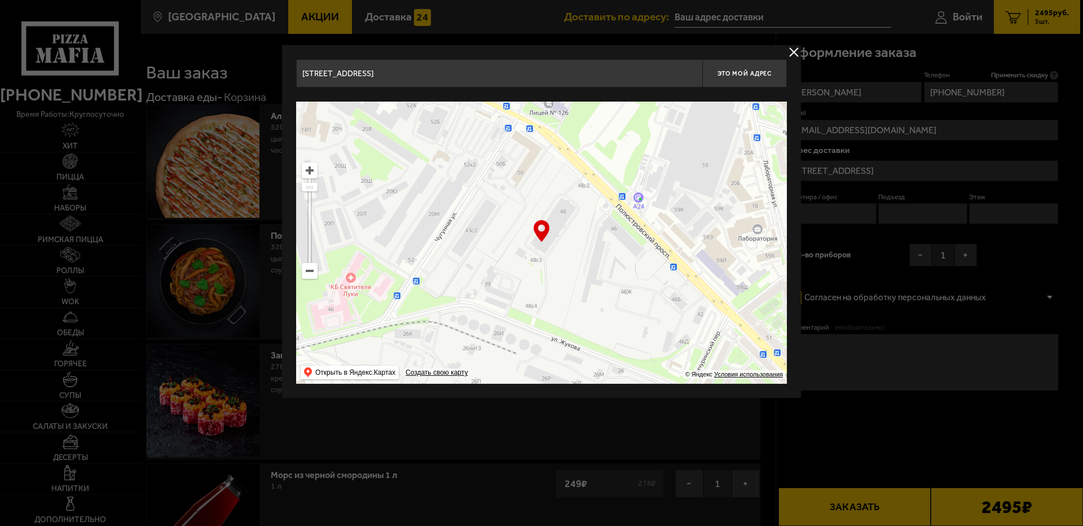
type input "[STREET_ADDRESS]"
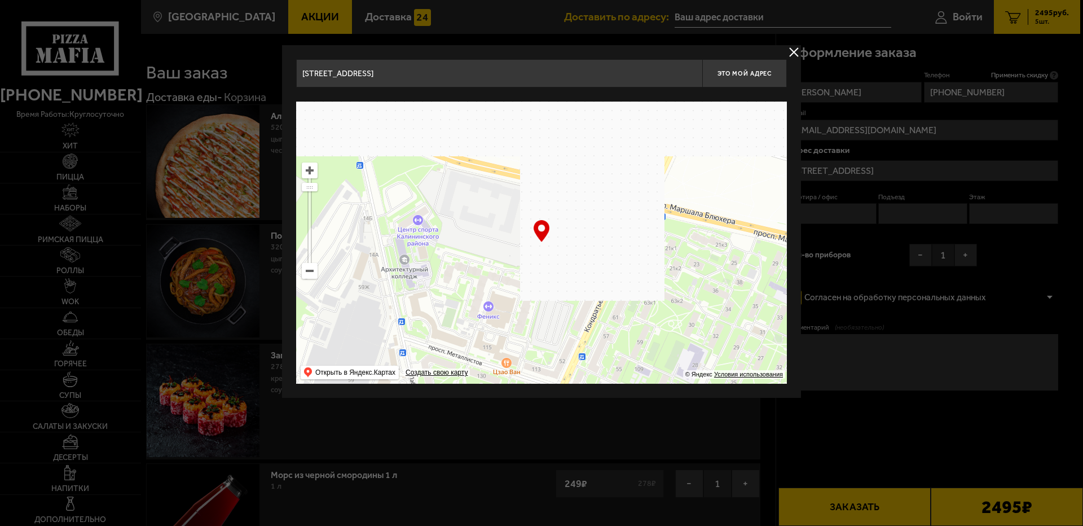
drag, startPoint x: 521, startPoint y: 234, endPoint x: 166, endPoint y: 454, distance: 417.6
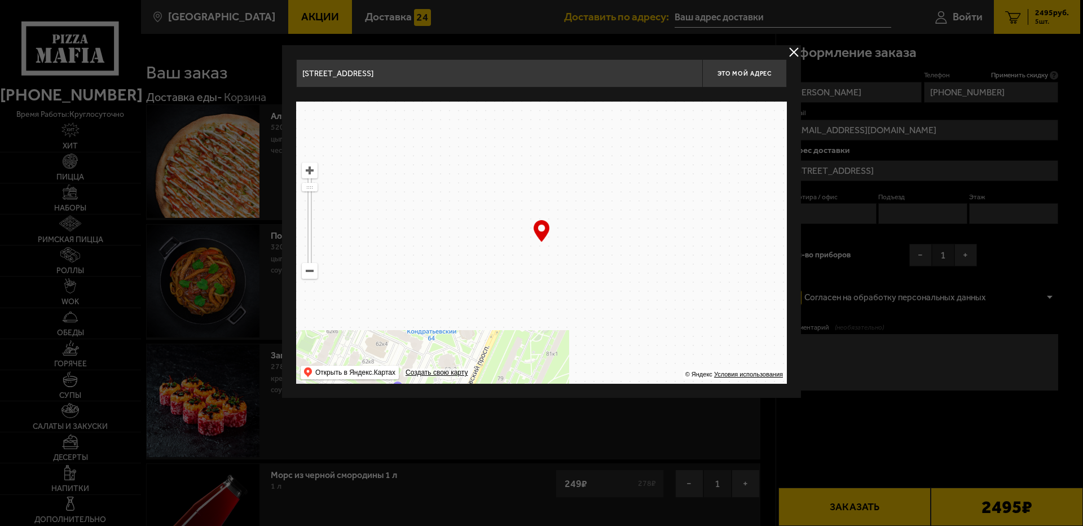
drag, startPoint x: 586, startPoint y: 122, endPoint x: 343, endPoint y: 431, distance: 393.0
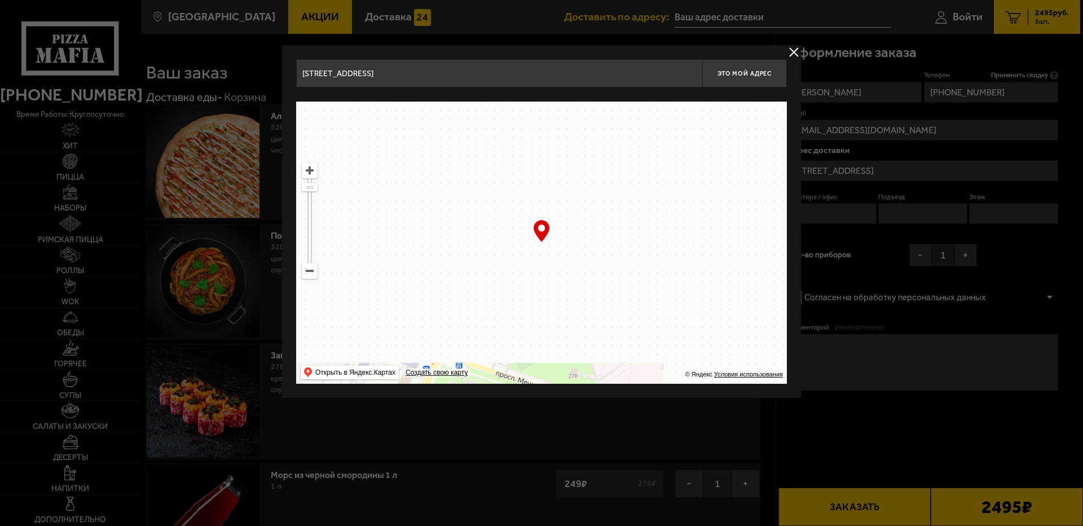
drag, startPoint x: 597, startPoint y: 118, endPoint x: 418, endPoint y: 425, distance: 355.0
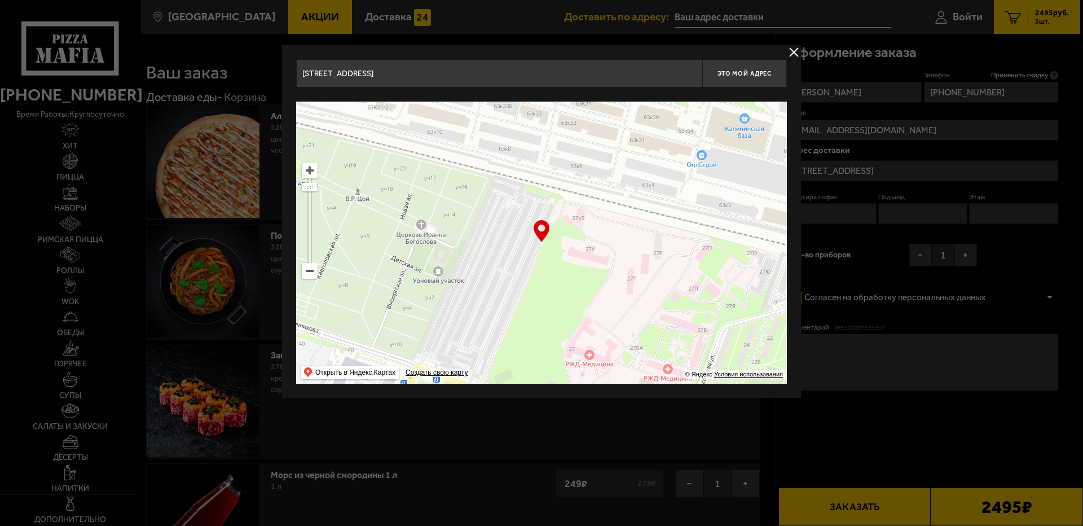
type input "[STREET_ADDRESS]"
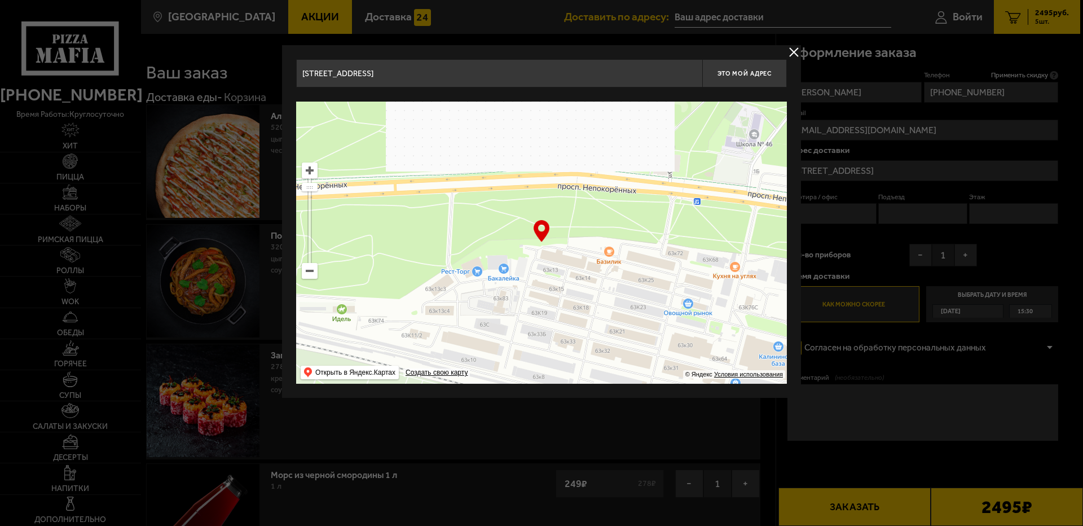
drag, startPoint x: 626, startPoint y: 135, endPoint x: 678, endPoint y: 360, distance: 231.0
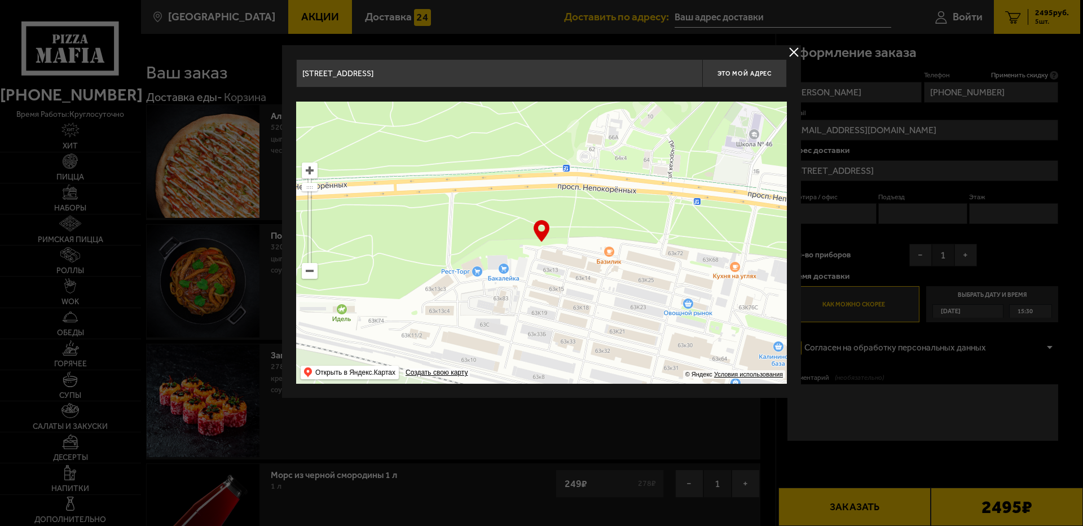
click at [678, 360] on ymaps at bounding box center [541, 243] width 491 height 282
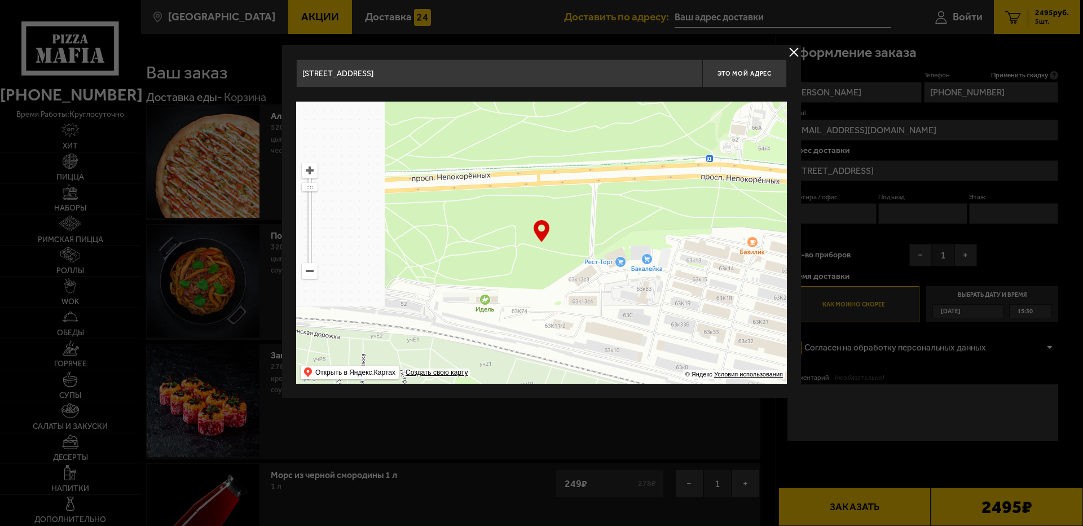
type input "[STREET_ADDRESS]"
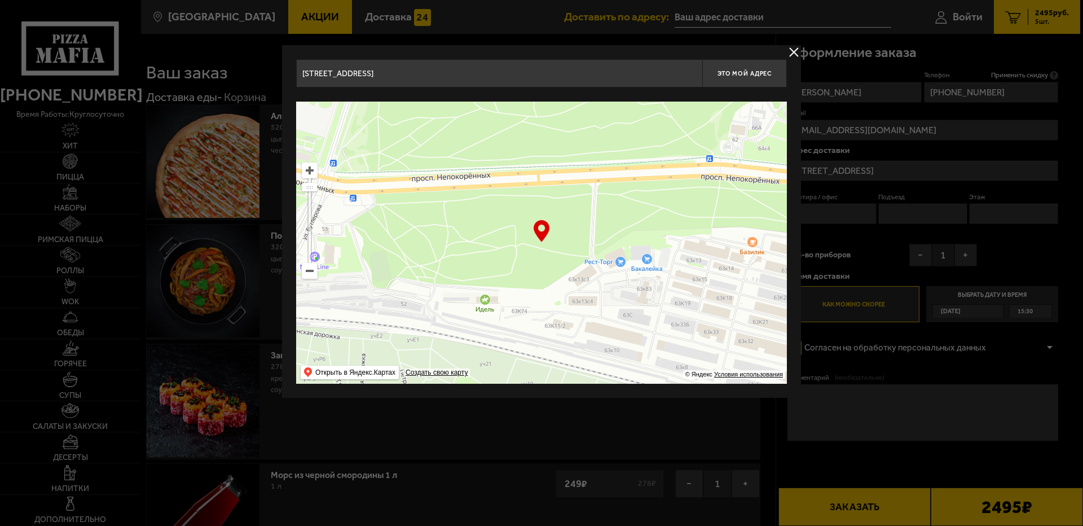
type input "[STREET_ADDRESS]"
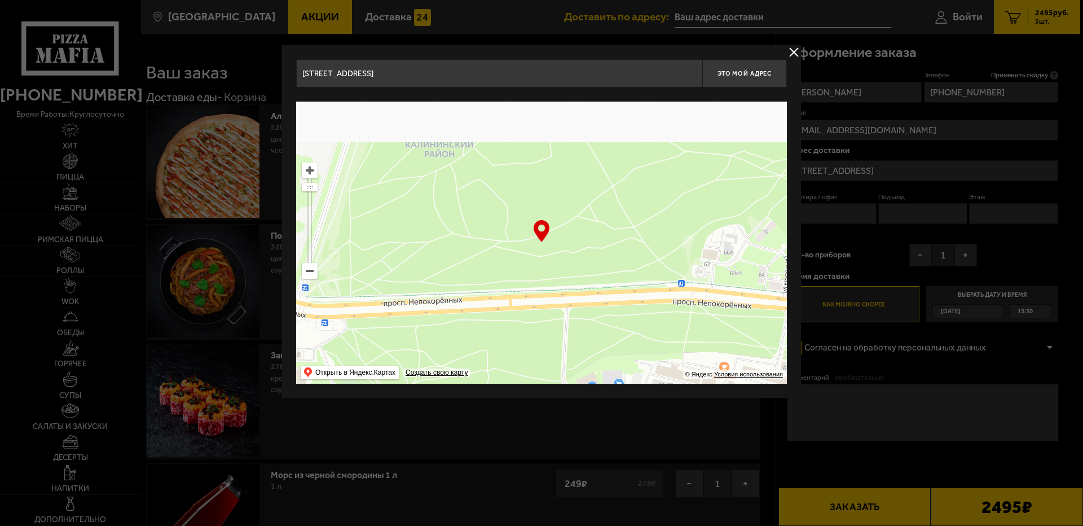
drag, startPoint x: 420, startPoint y: 322, endPoint x: 451, endPoint y: 456, distance: 137.8
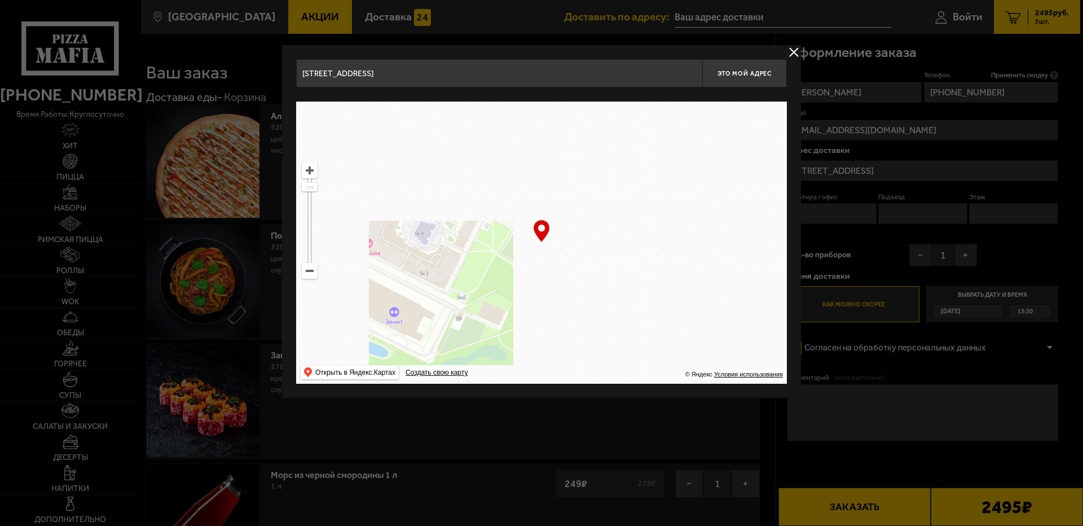
drag, startPoint x: 483, startPoint y: 178, endPoint x: 367, endPoint y: 550, distance: 389.0
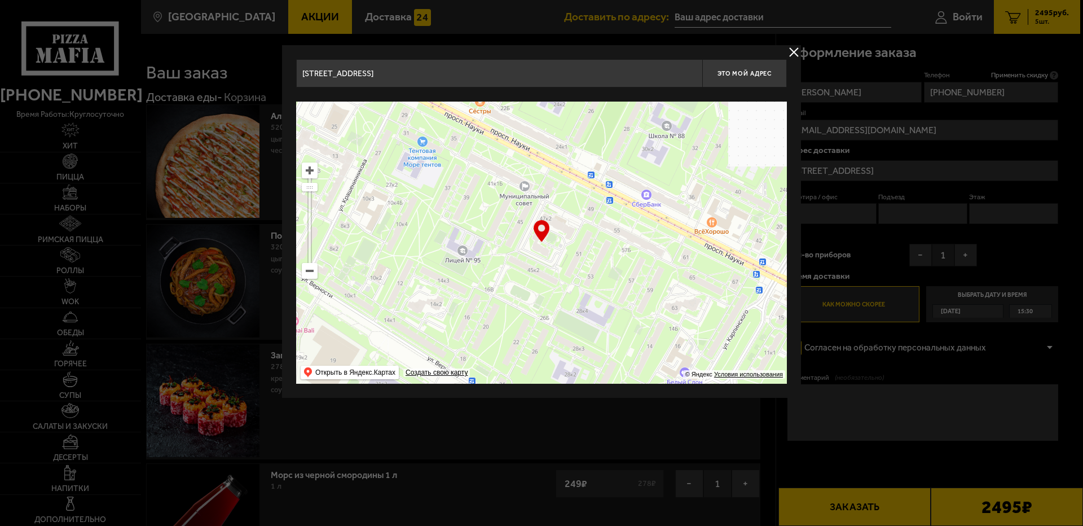
type input "[STREET_ADDRESS]"
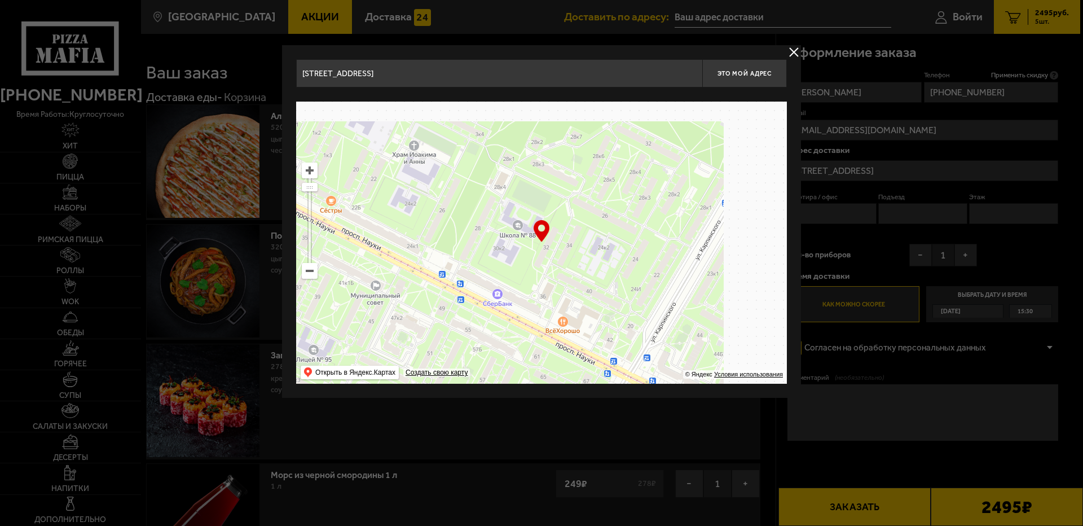
drag, startPoint x: 520, startPoint y: 153, endPoint x: 183, endPoint y: 490, distance: 476.4
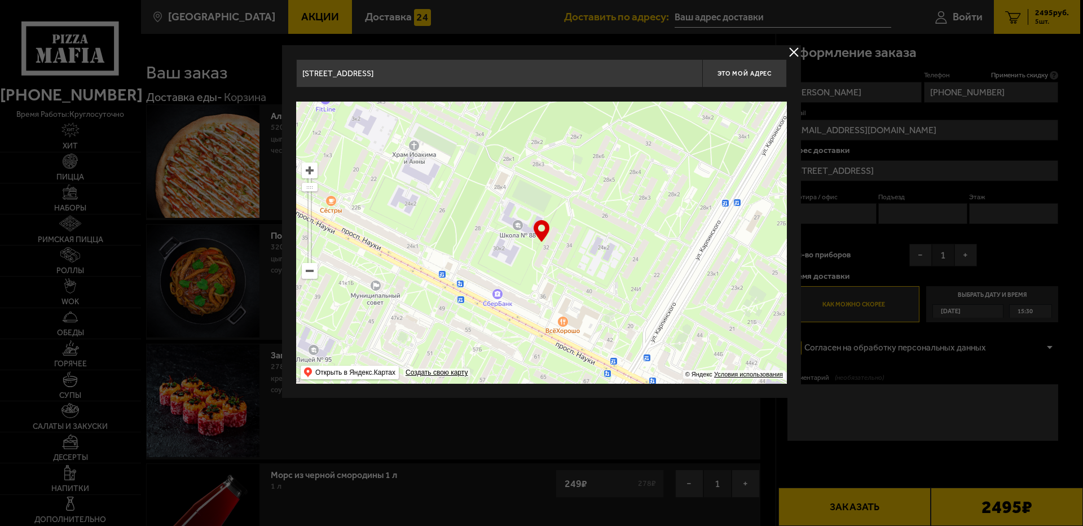
type input "[STREET_ADDRESS]"
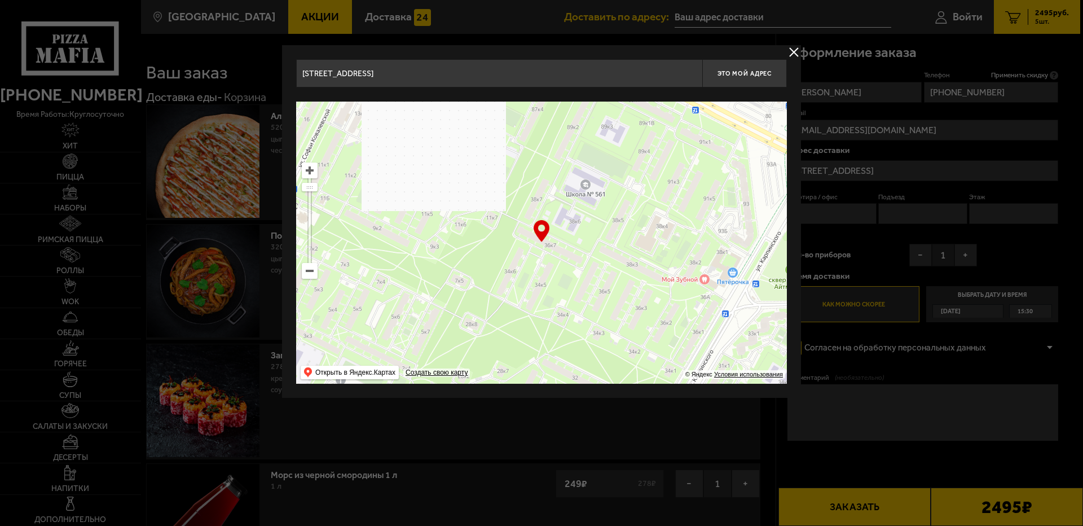
type input "[STREET_ADDRESS]"
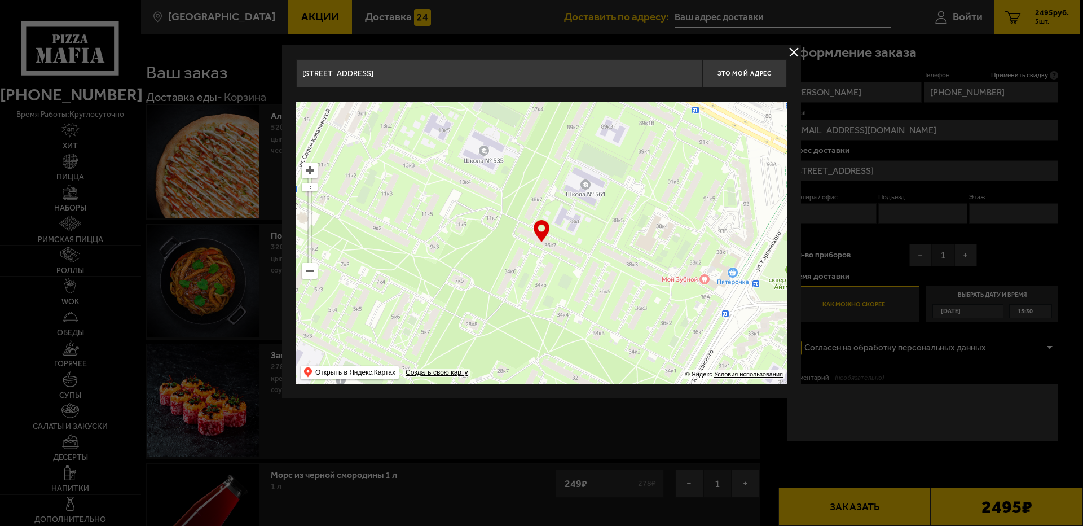
type input "[STREET_ADDRESS]"
drag, startPoint x: 494, startPoint y: 203, endPoint x: 421, endPoint y: 437, distance: 245.4
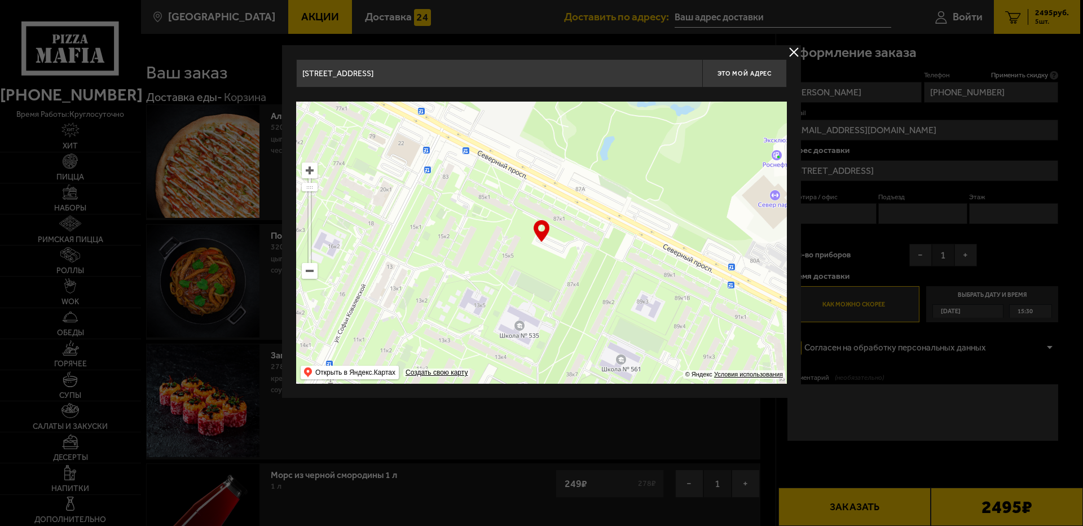
drag, startPoint x: 505, startPoint y: 172, endPoint x: 541, endPoint y: 346, distance: 178.5
click at [541, 346] on ymaps at bounding box center [541, 243] width 491 height 282
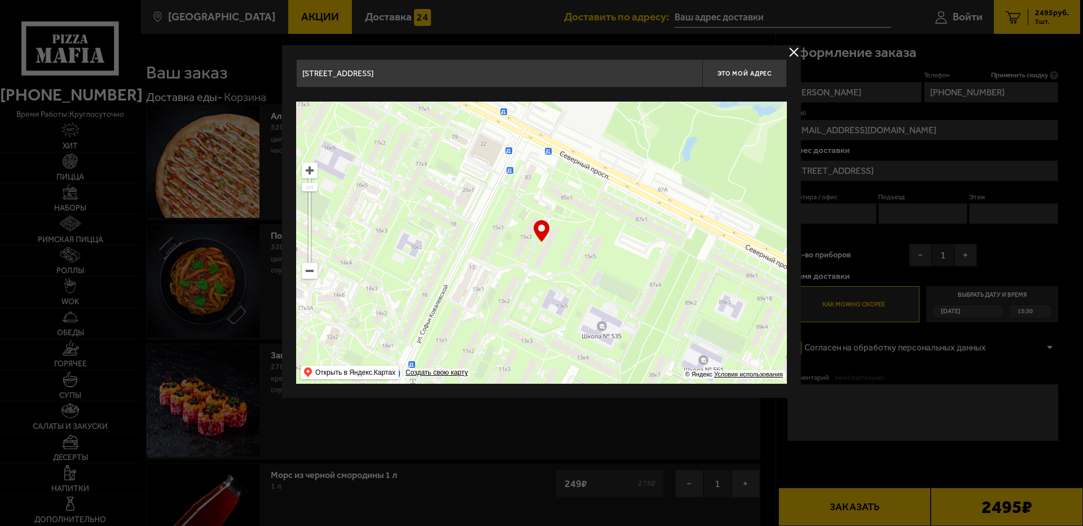
type input "[STREET_ADDRESS][PERSON_NAME]"
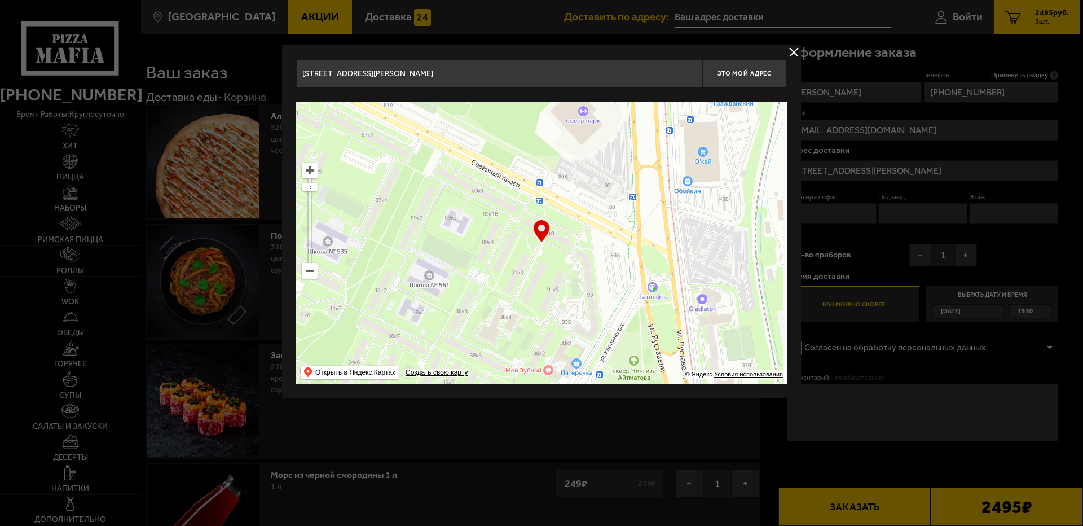
drag, startPoint x: 440, startPoint y: 203, endPoint x: 240, endPoint y: 115, distance: 218.6
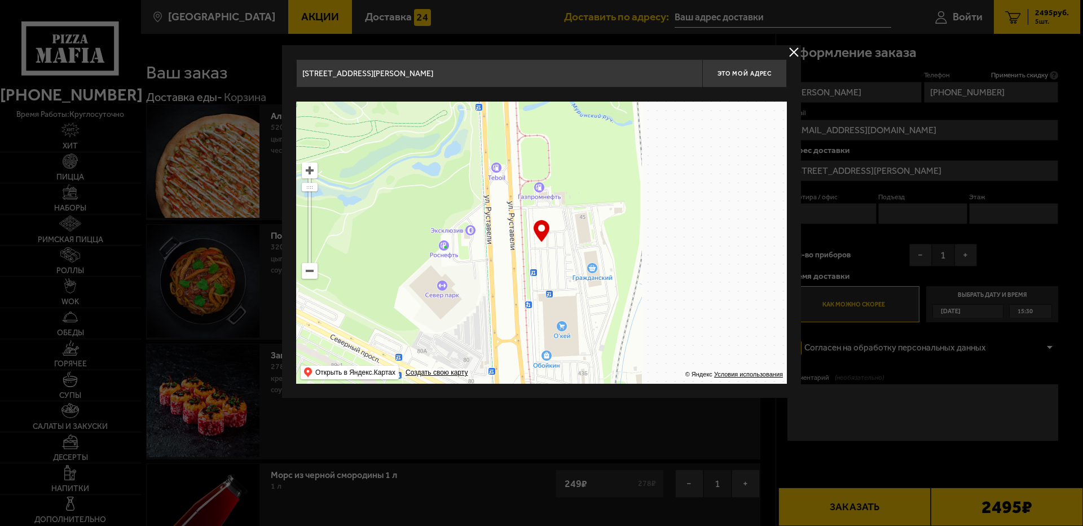
drag, startPoint x: 421, startPoint y: 166, endPoint x: 327, endPoint y: 307, distance: 169.9
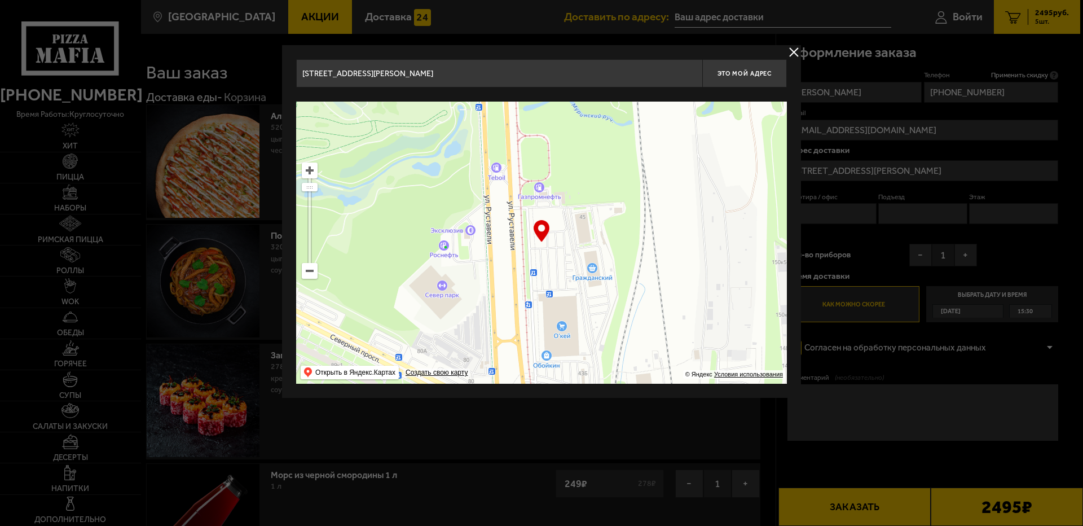
click at [327, 307] on ymaps at bounding box center [541, 243] width 491 height 282
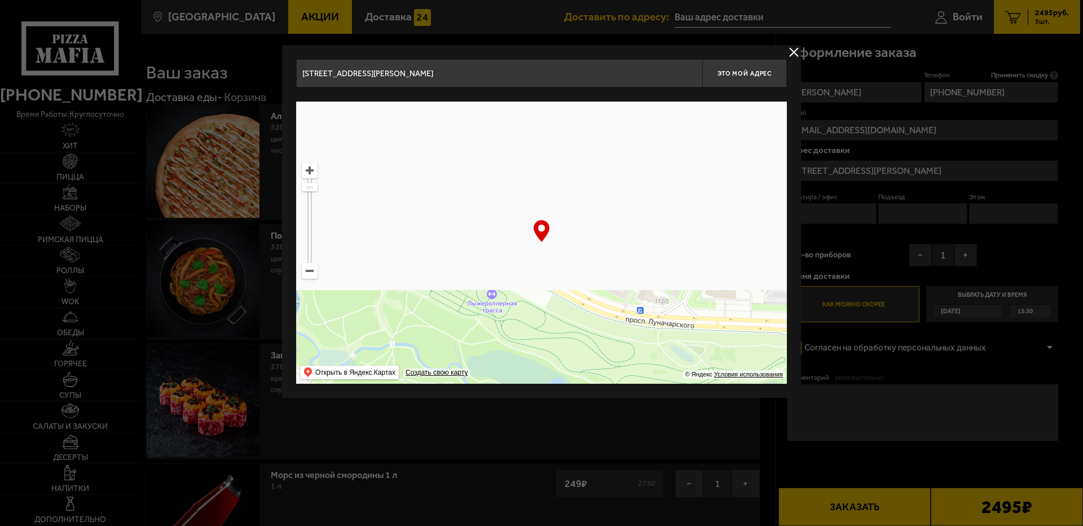
drag, startPoint x: 424, startPoint y: 148, endPoint x: 762, endPoint y: 393, distance: 417.7
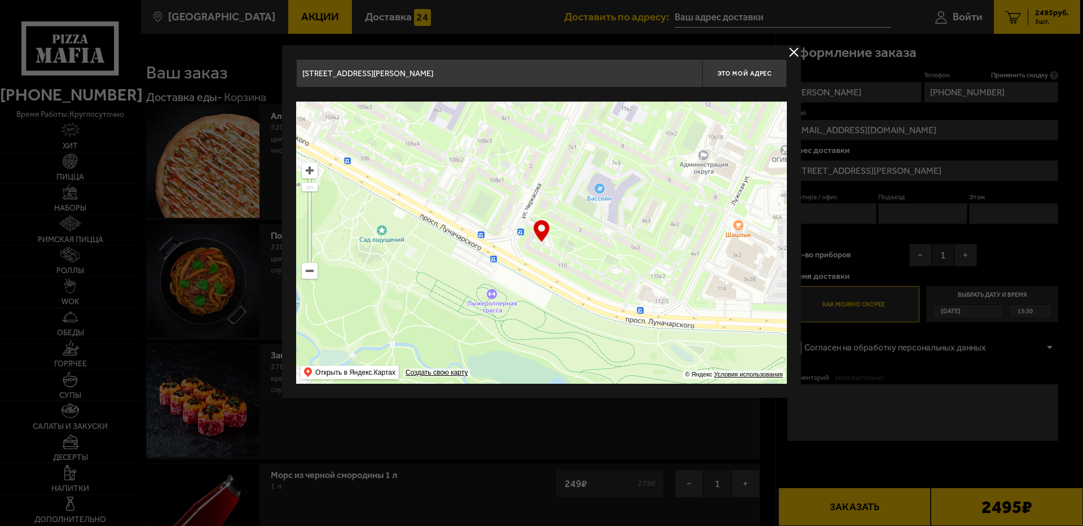
click at [762, 393] on div "[STREET_ADDRESS][PERSON_NAME] Это мой адрес Найдите адрес перетащив карту … © Я…" at bounding box center [541, 221] width 519 height 353
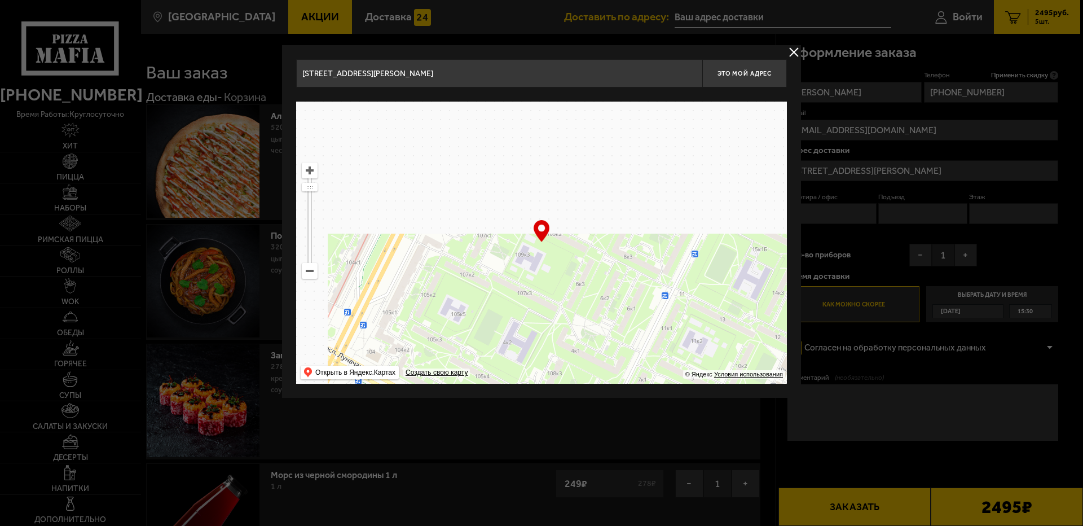
drag, startPoint x: 428, startPoint y: 179, endPoint x: 501, endPoint y: 407, distance: 239.8
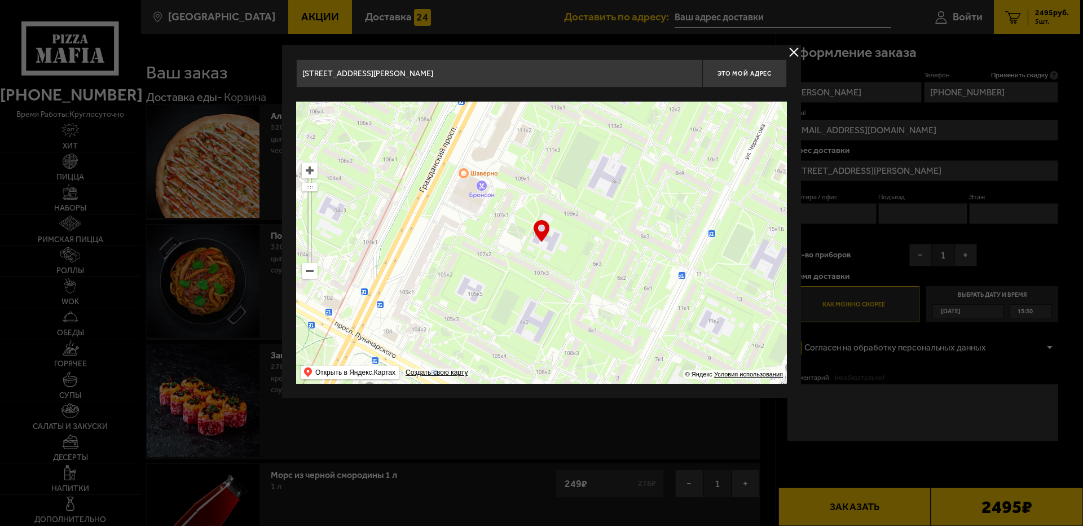
type input "[STREET_ADDRESS]"
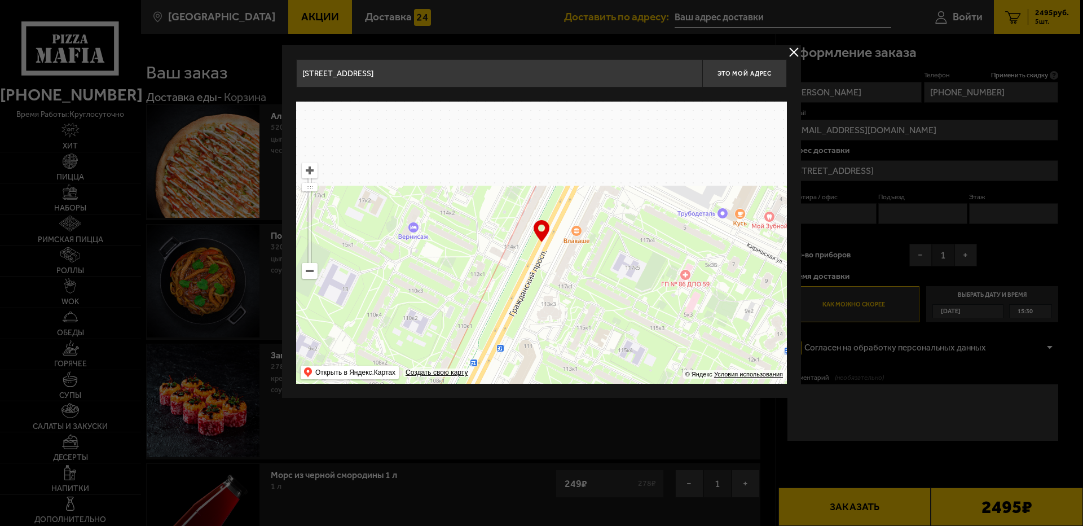
drag, startPoint x: 480, startPoint y: 144, endPoint x: 493, endPoint y: 405, distance: 261.5
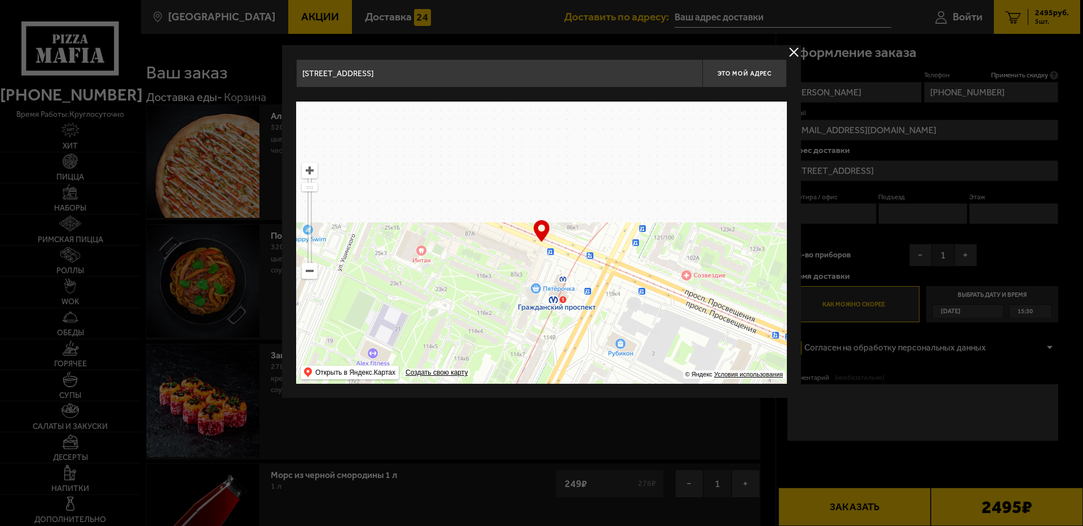
drag, startPoint x: 464, startPoint y: 214, endPoint x: 453, endPoint y: 388, distance: 174.1
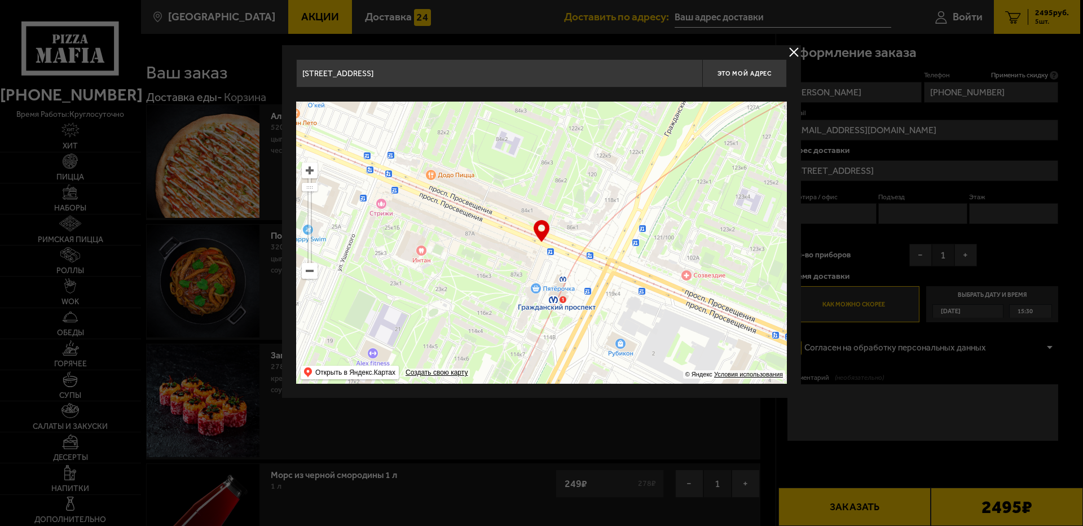
click at [453, 388] on div "[STREET_ADDRESS] Это мой адрес Найдите адрес перетащив карту … © Яндекс Условия…" at bounding box center [541, 221] width 519 height 353
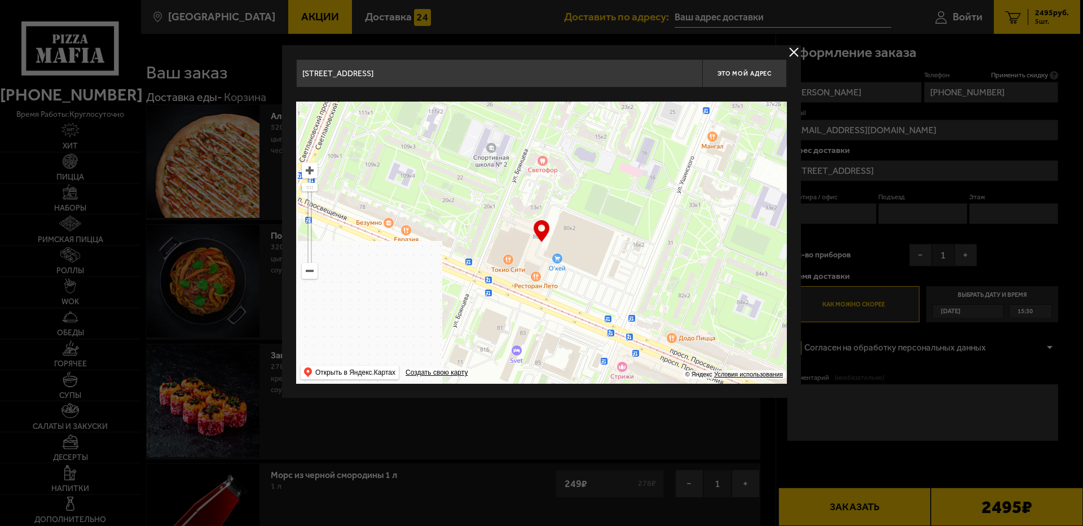
drag, startPoint x: 384, startPoint y: 212, endPoint x: 609, endPoint y: 398, distance: 292.6
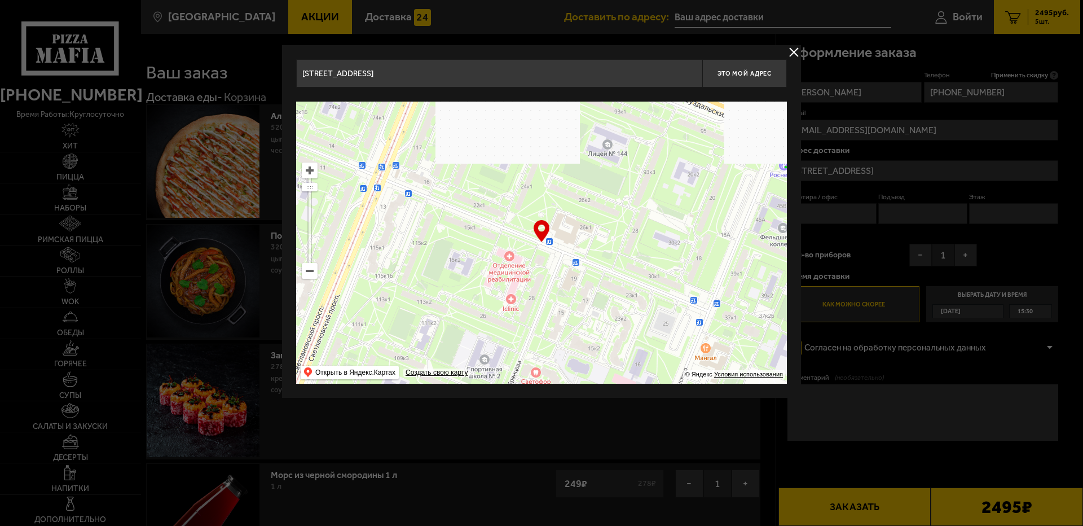
drag, startPoint x: 650, startPoint y: 161, endPoint x: 695, endPoint y: 323, distance: 168.1
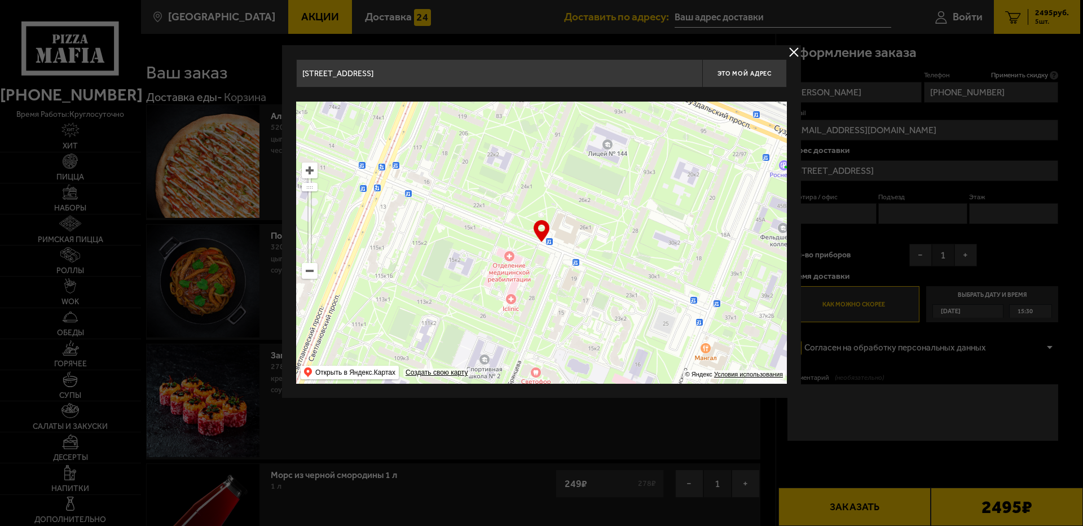
click at [695, 323] on ymaps at bounding box center [541, 243] width 491 height 282
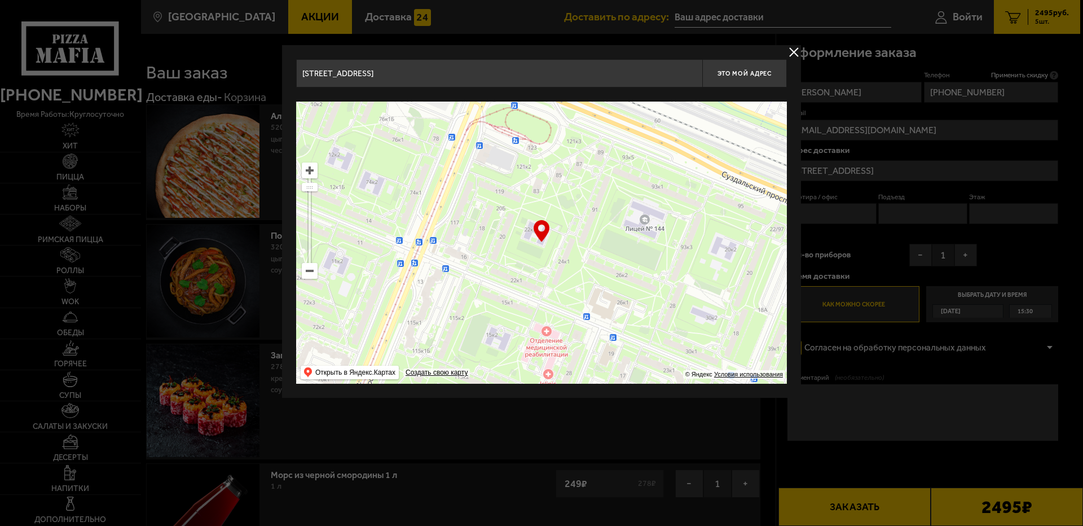
drag, startPoint x: 544, startPoint y: 168, endPoint x: 567, endPoint y: 237, distance: 73.0
click at [567, 237] on ymaps at bounding box center [541, 243] width 491 height 282
type input "[STREET_ADDRESS]"
click at [455, 226] on ymaps at bounding box center [541, 243] width 491 height 282
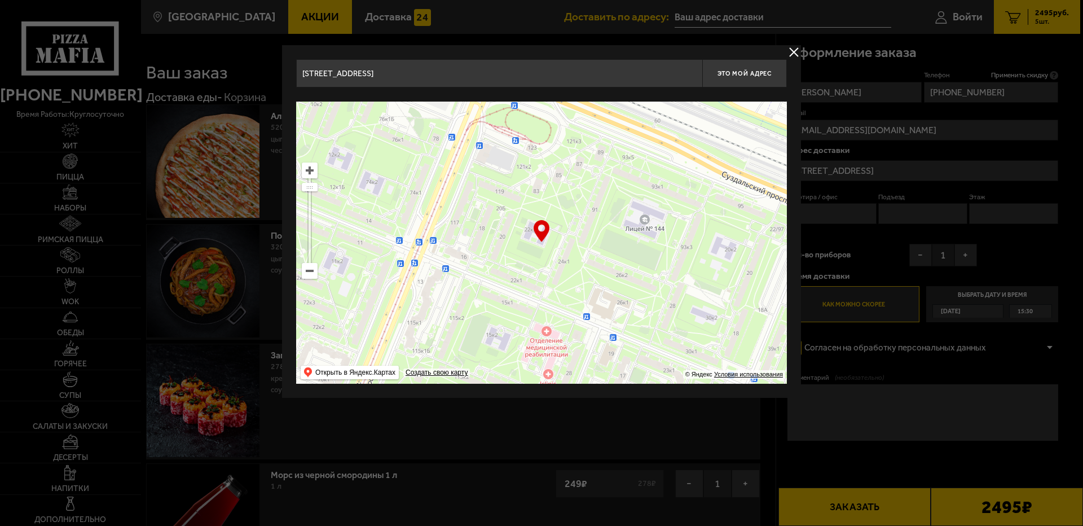
click at [453, 226] on ymaps at bounding box center [541, 243] width 491 height 282
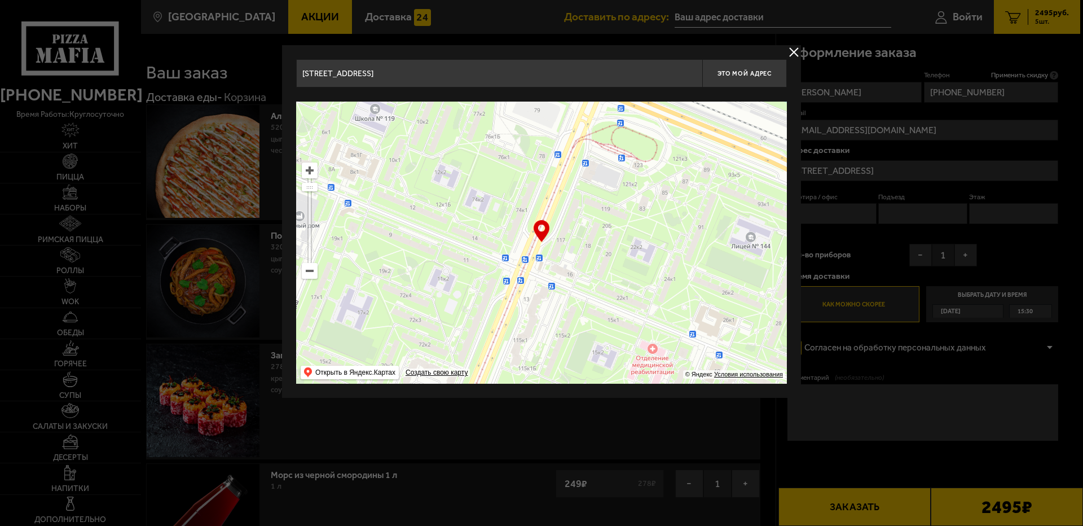
type input "[STREET_ADDRESS]"
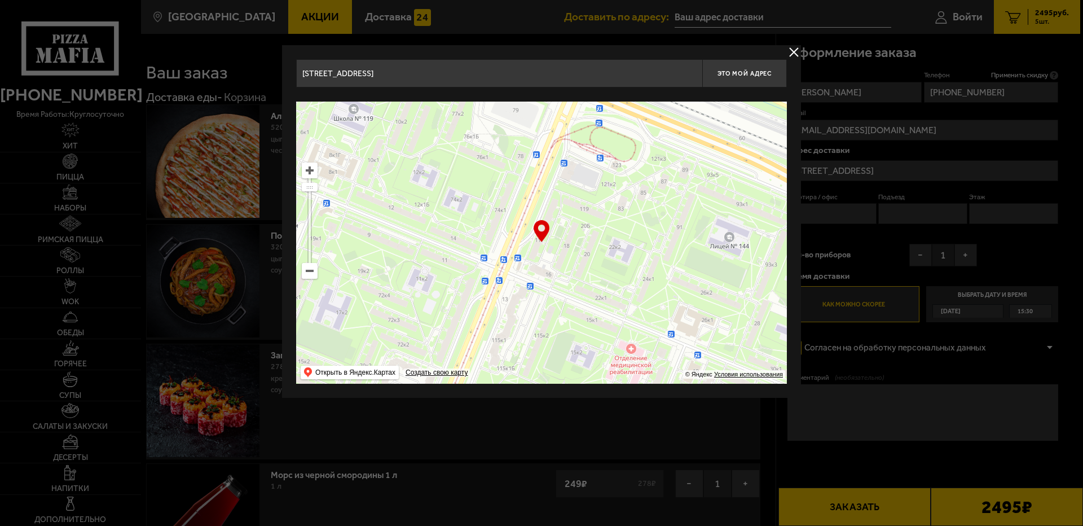
drag, startPoint x: 561, startPoint y: 265, endPoint x: 645, endPoint y: 282, distance: 86.4
click at [645, 282] on ymaps at bounding box center [541, 243] width 491 height 282
click at [738, 71] on span "Это мой адрес" at bounding box center [745, 73] width 54 height 7
type input "[STREET_ADDRESS]"
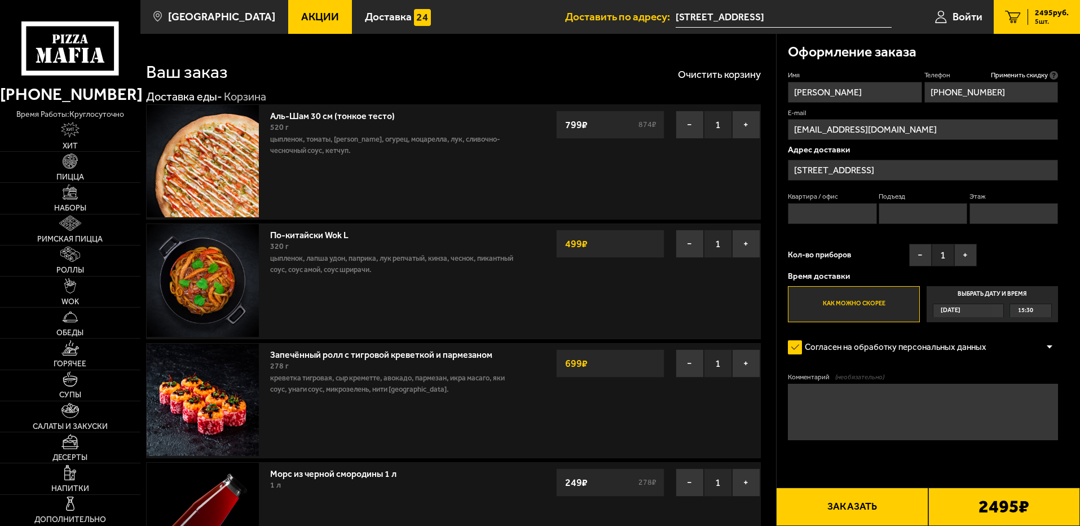
click at [847, 213] on input "Квартира / офис" at bounding box center [832, 213] width 89 height 21
type input "176"
type input "4"
type input "3"
click at [868, 306] on label "Как можно скорее" at bounding box center [853, 304] width 131 height 36
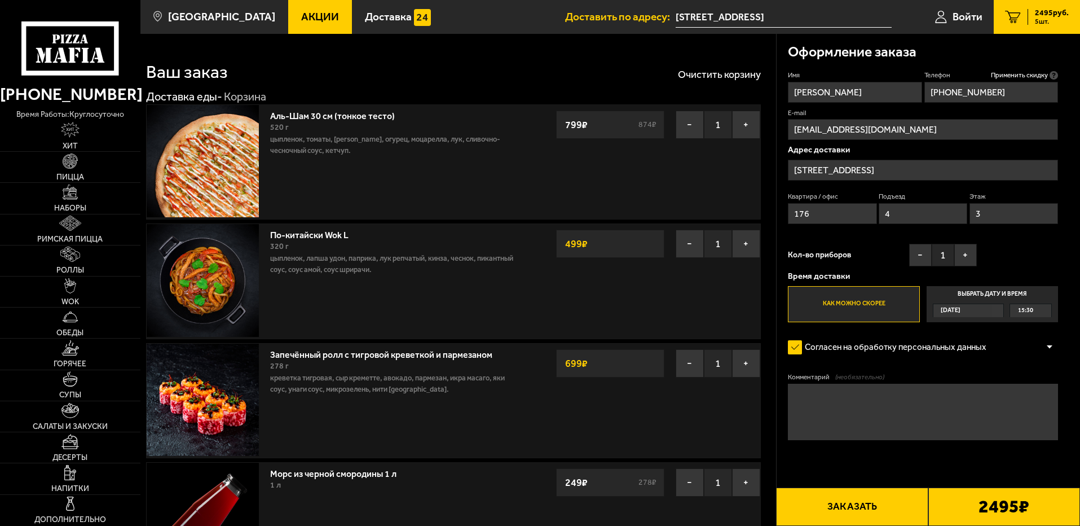
click at [0, 0] on input "Как можно скорее" at bounding box center [0, 0] width 0 height 0
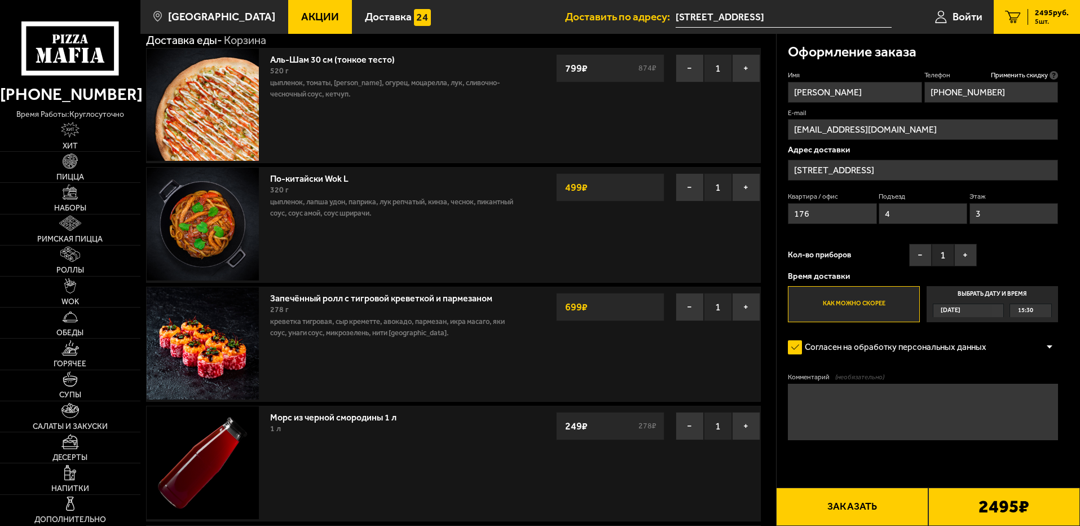
click at [1027, 308] on span "15:30" at bounding box center [1025, 310] width 15 height 13
click at [0, 0] on input "Выбрать дату и время [DATE] 15:30" at bounding box center [0, 0] width 0 height 0
